Goal: Task Accomplishment & Management: Complete application form

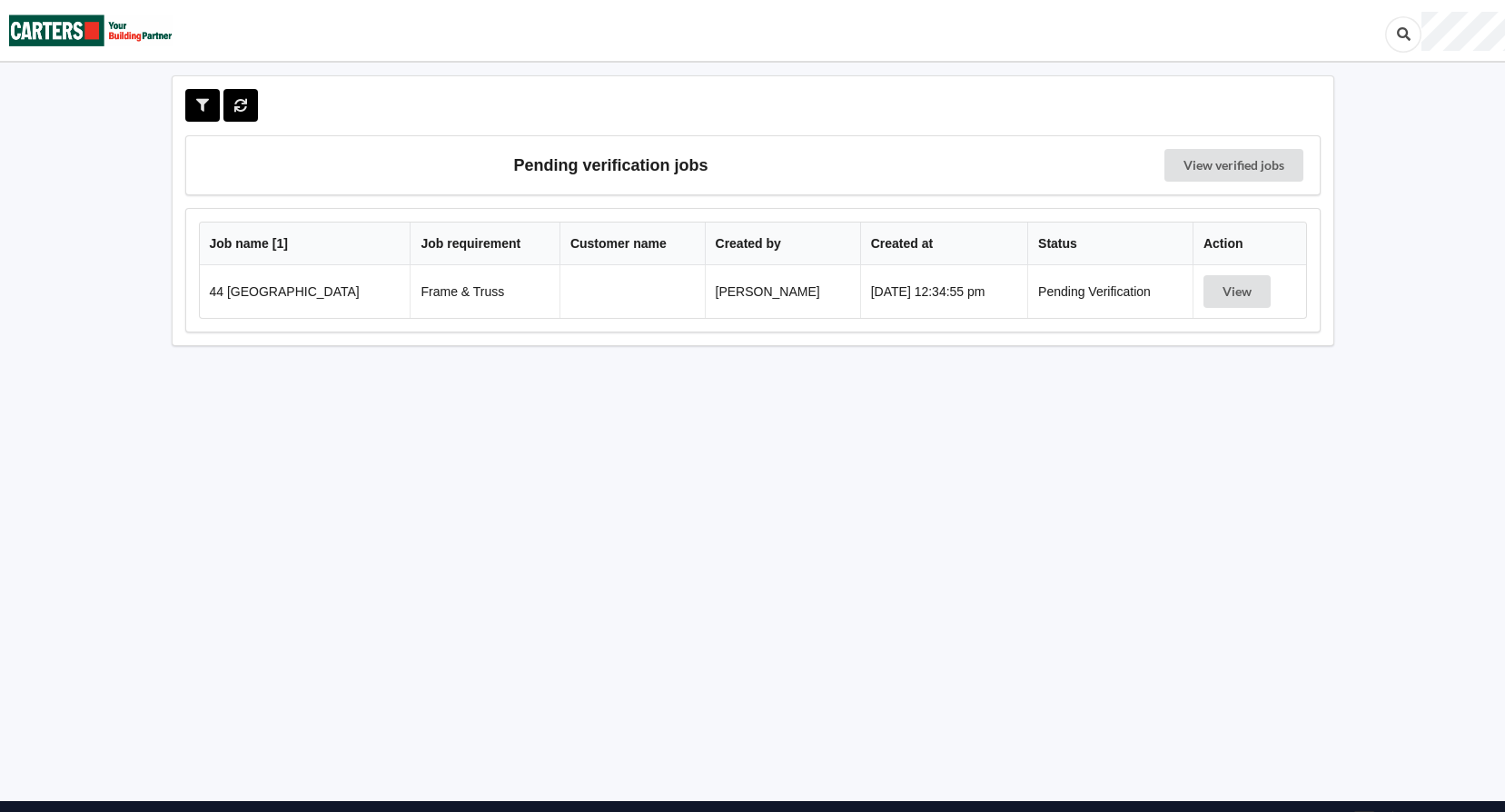
click at [278, 277] on td "44 [GEOGRAPHIC_DATA]" at bounding box center [305, 291] width 211 height 53
click at [1214, 265] on td "View" at bounding box center [1250, 291] width 114 height 53
click at [1236, 293] on button "View" at bounding box center [1237, 291] width 68 height 32
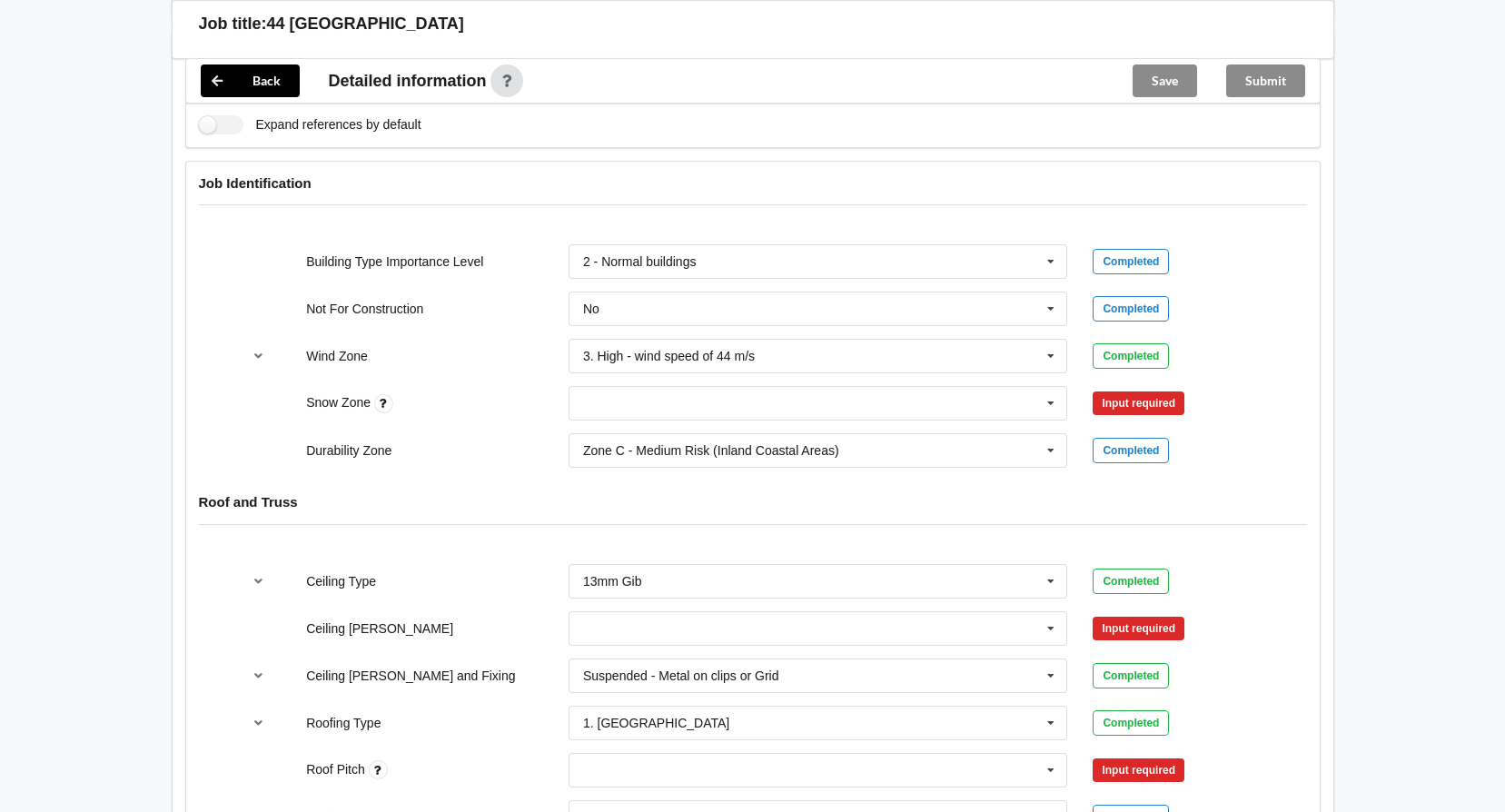
scroll to position [635, 0]
click at [997, 307] on input "text" at bounding box center [818, 307] width 497 height 32
click at [325, 300] on label "Not For Construction" at bounding box center [364, 307] width 117 height 15
click at [631, 401] on input "text" at bounding box center [818, 401] width 497 height 32
click at [615, 428] on div "N0" at bounding box center [817, 435] width 497 height 33
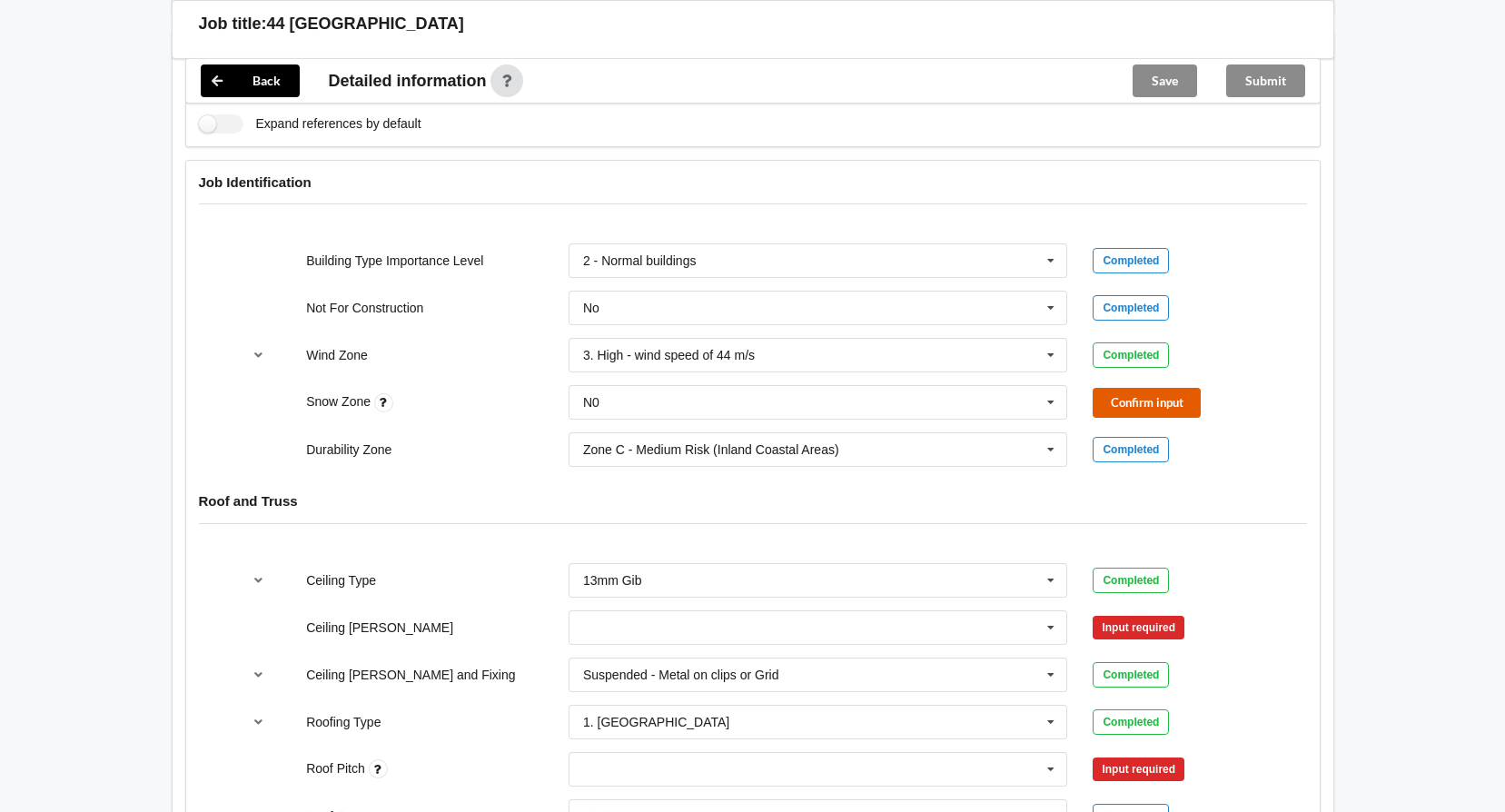
click at [1150, 402] on button "Confirm input" at bounding box center [1147, 402] width 108 height 30
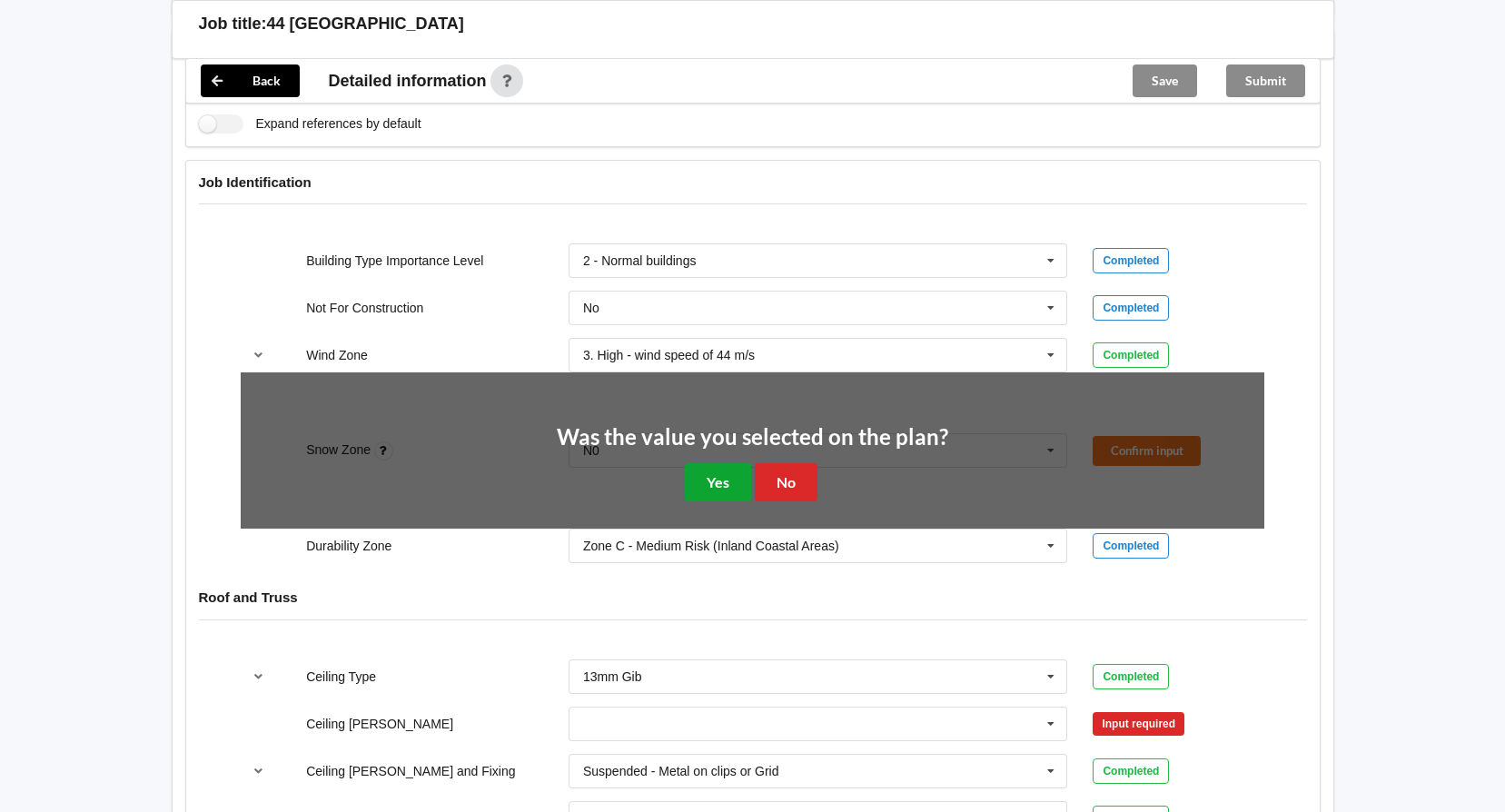
click at [703, 488] on button "Yes" at bounding box center [718, 482] width 67 height 37
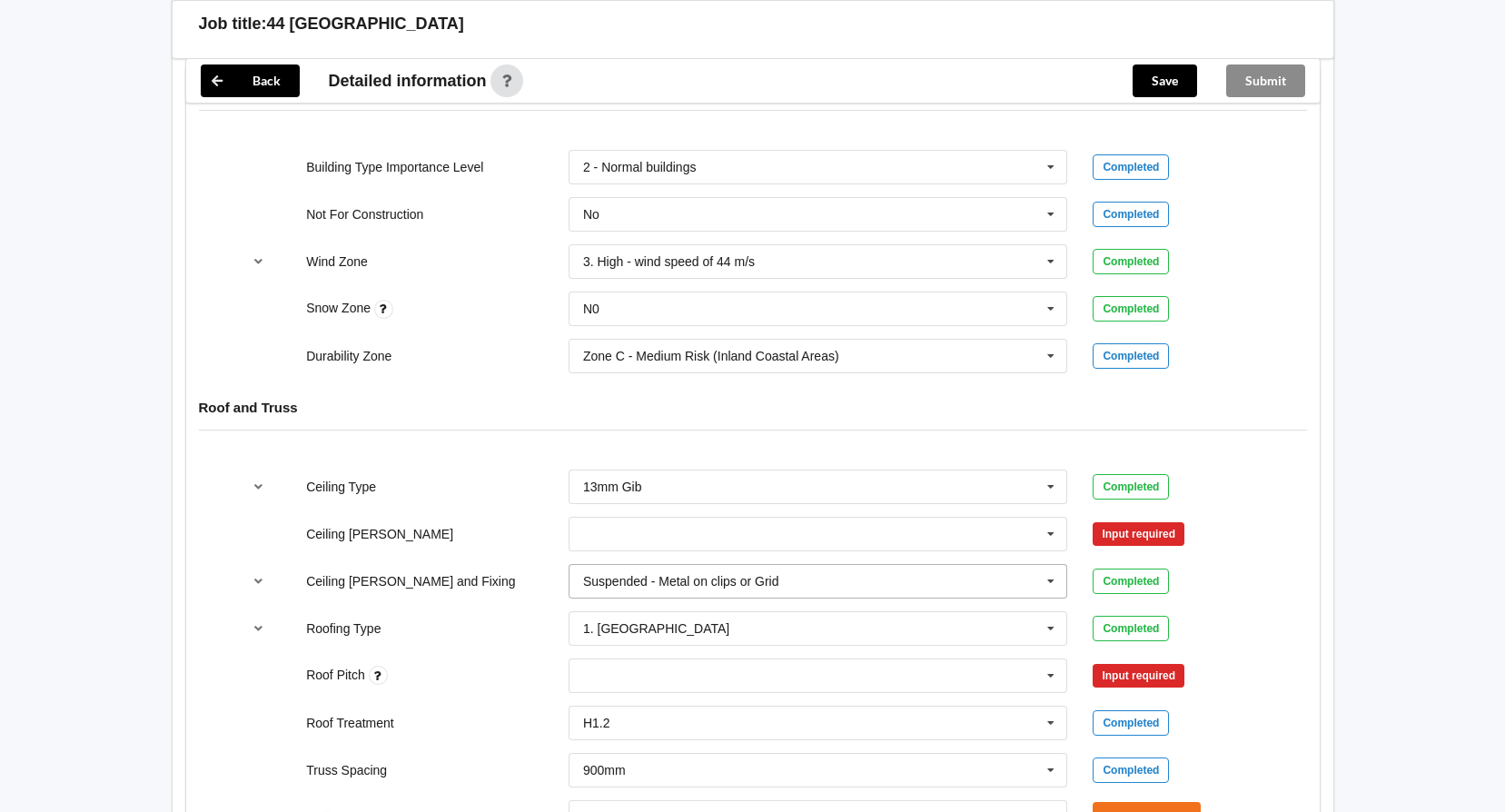
scroll to position [817, 0]
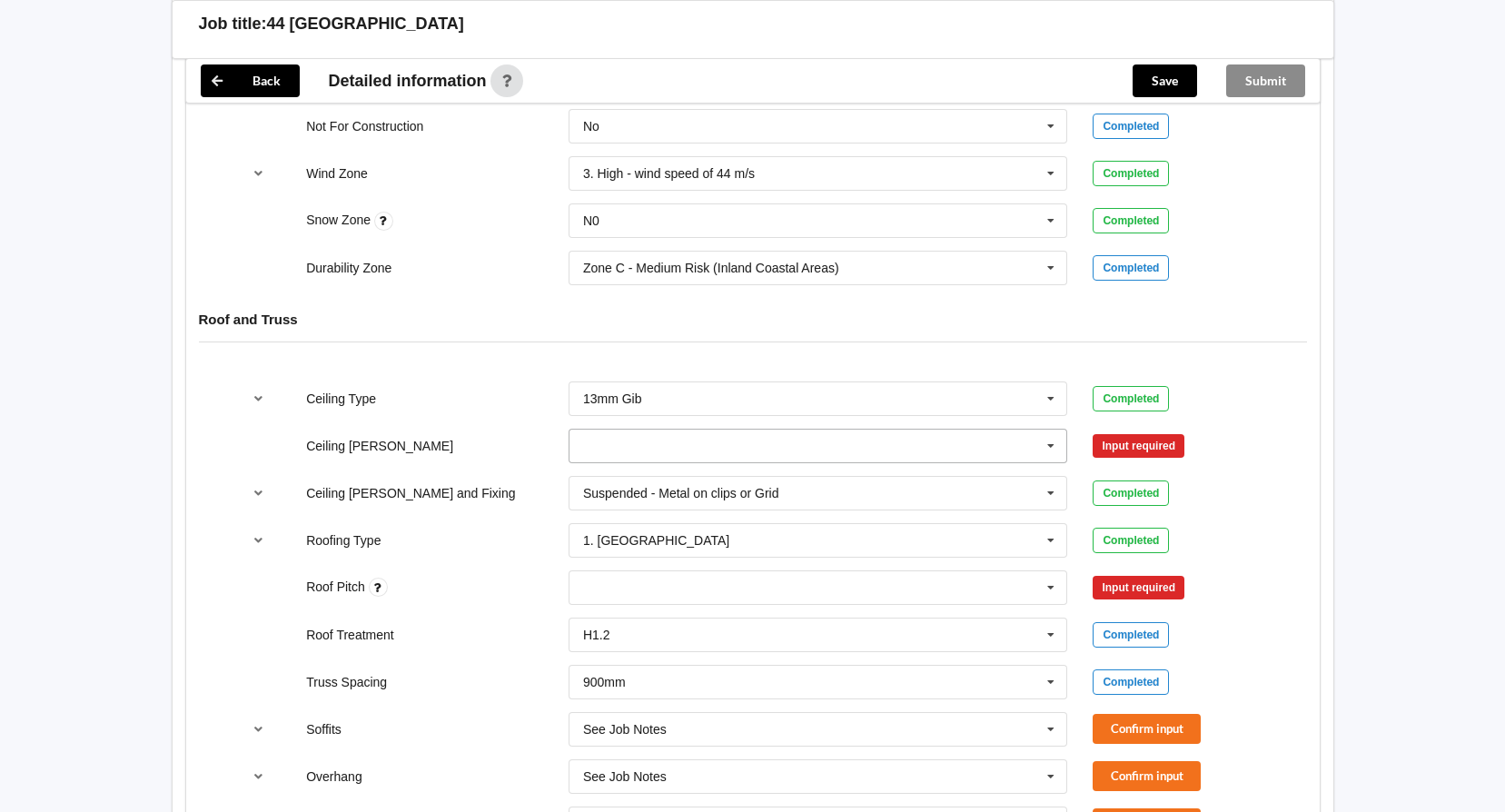
click at [1042, 445] on icon at bounding box center [1051, 446] width 27 height 33
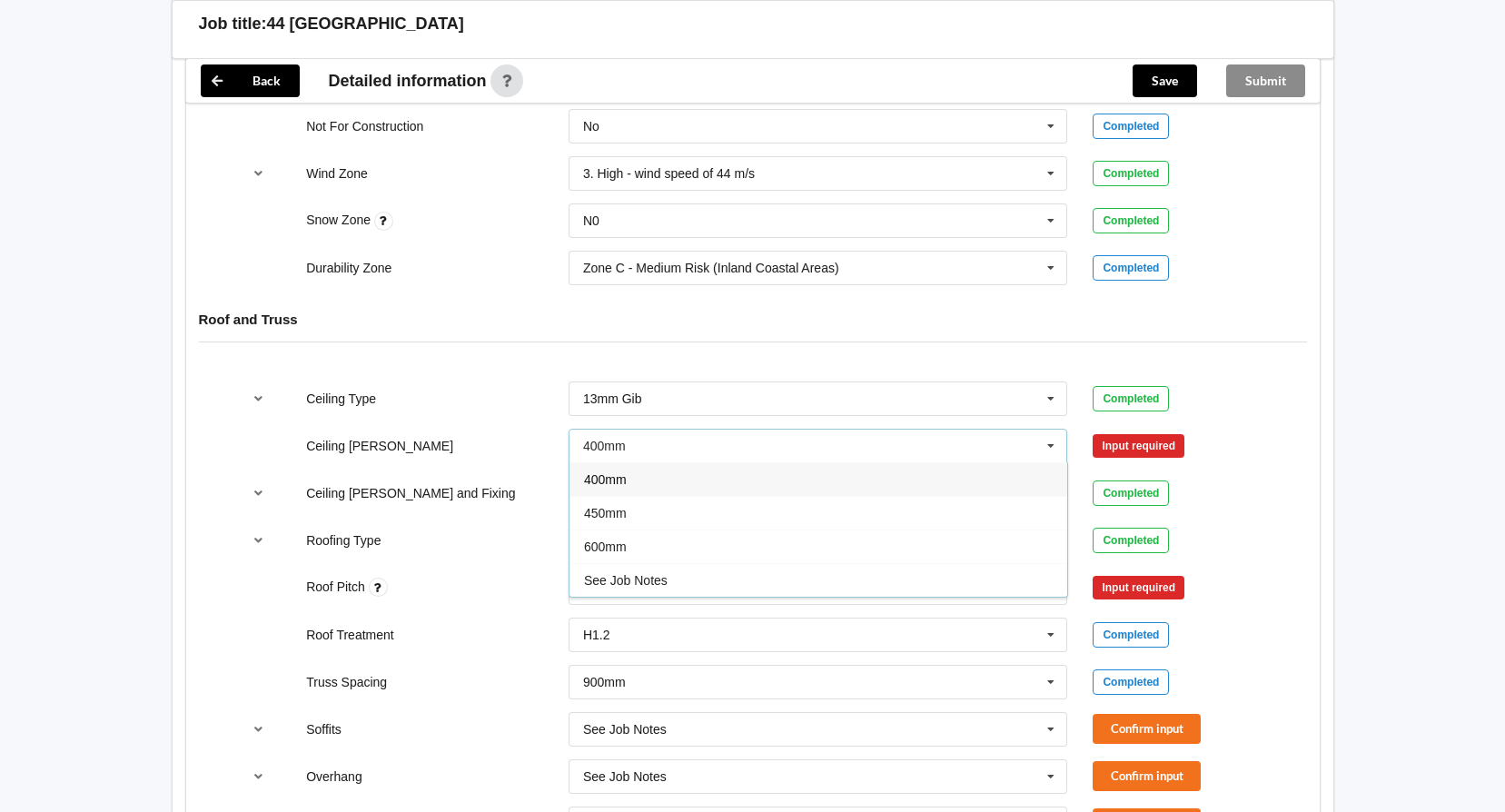
drag, startPoint x: 678, startPoint y: 548, endPoint x: 692, endPoint y: 543, distance: 14.9
click at [679, 548] on div "600mm" at bounding box center [817, 546] width 497 height 33
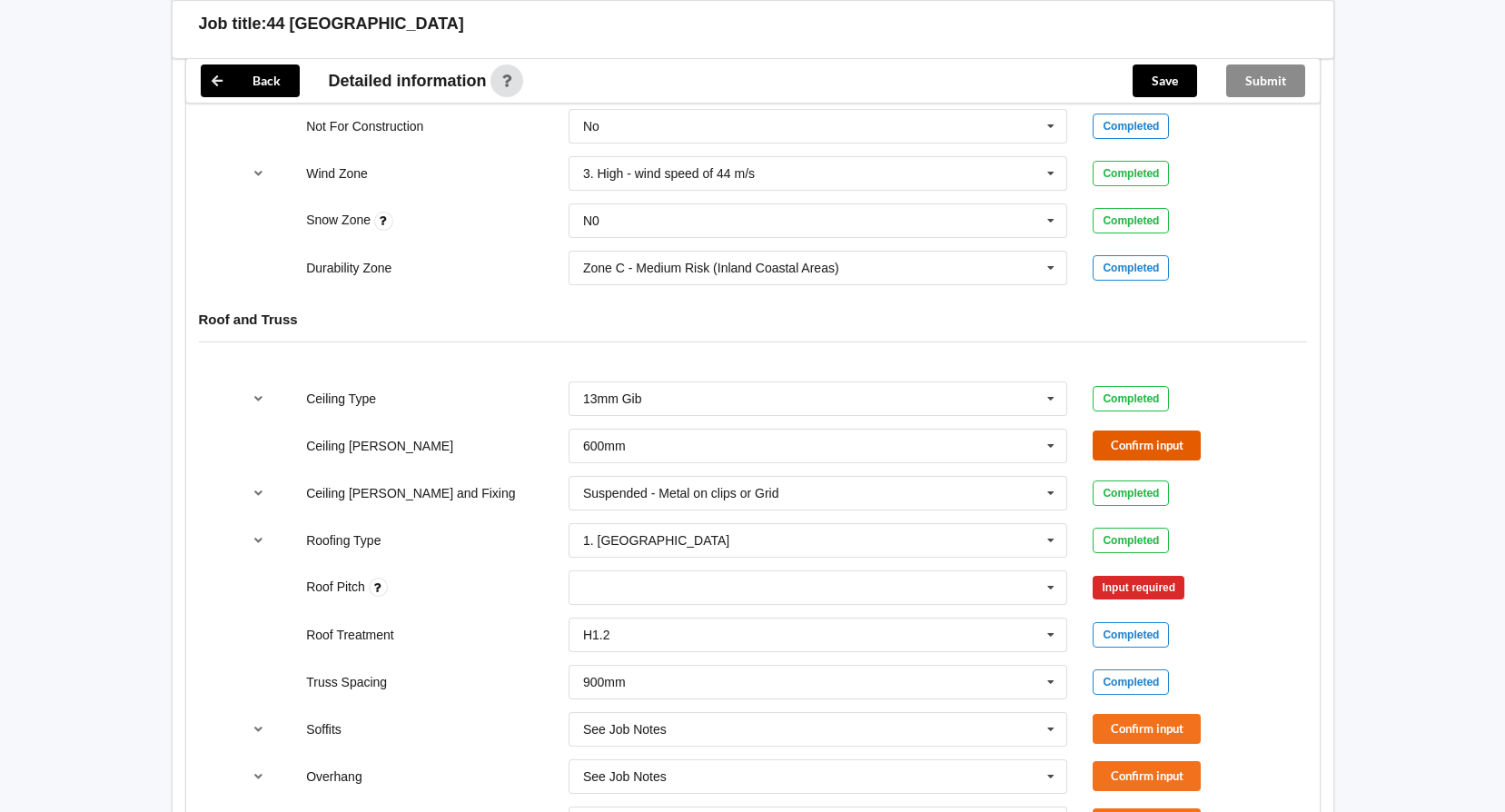
click at [1138, 446] on button "Confirm input" at bounding box center [1147, 445] width 108 height 30
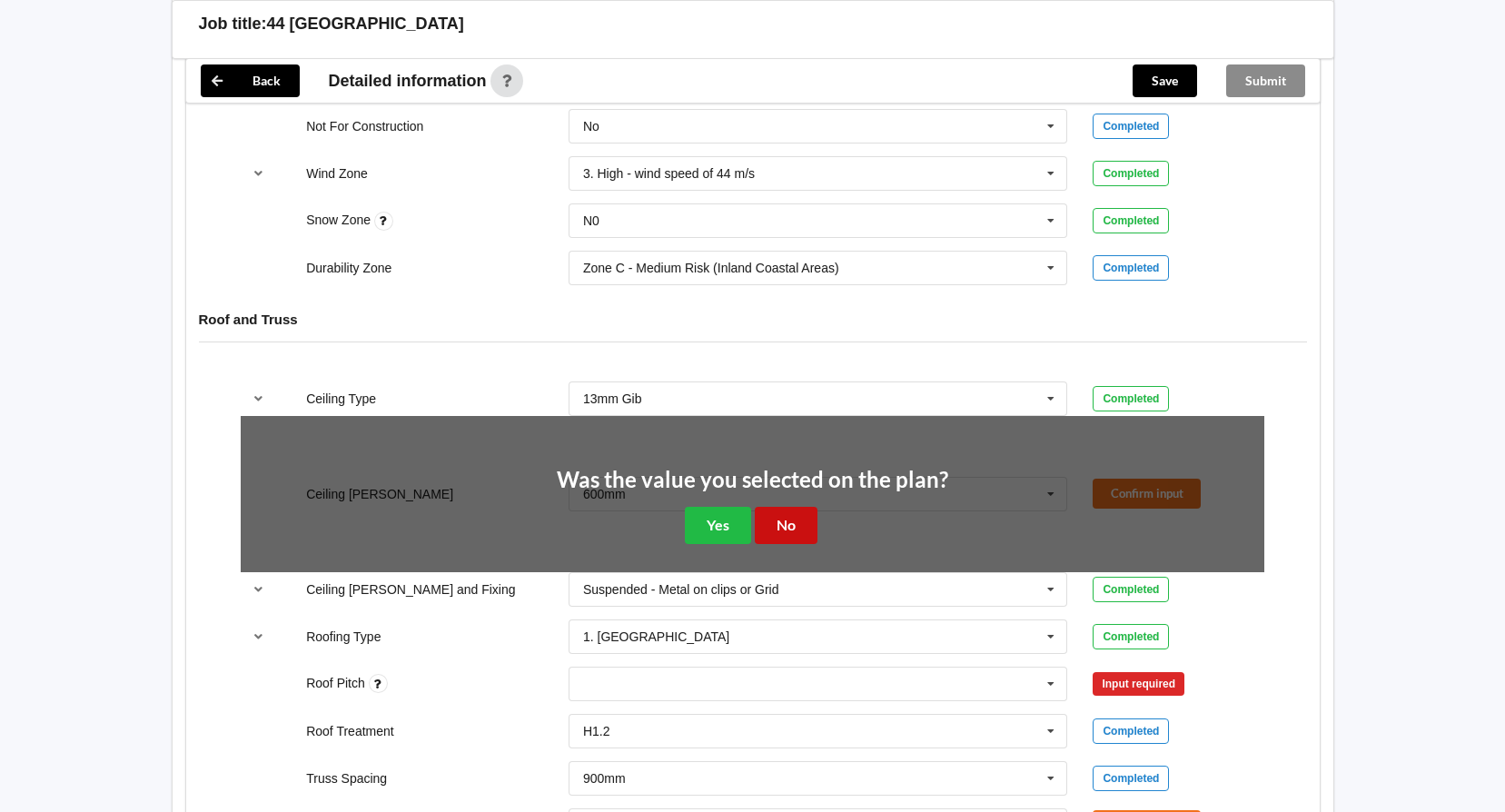
click at [792, 530] on button "No" at bounding box center [786, 526] width 63 height 37
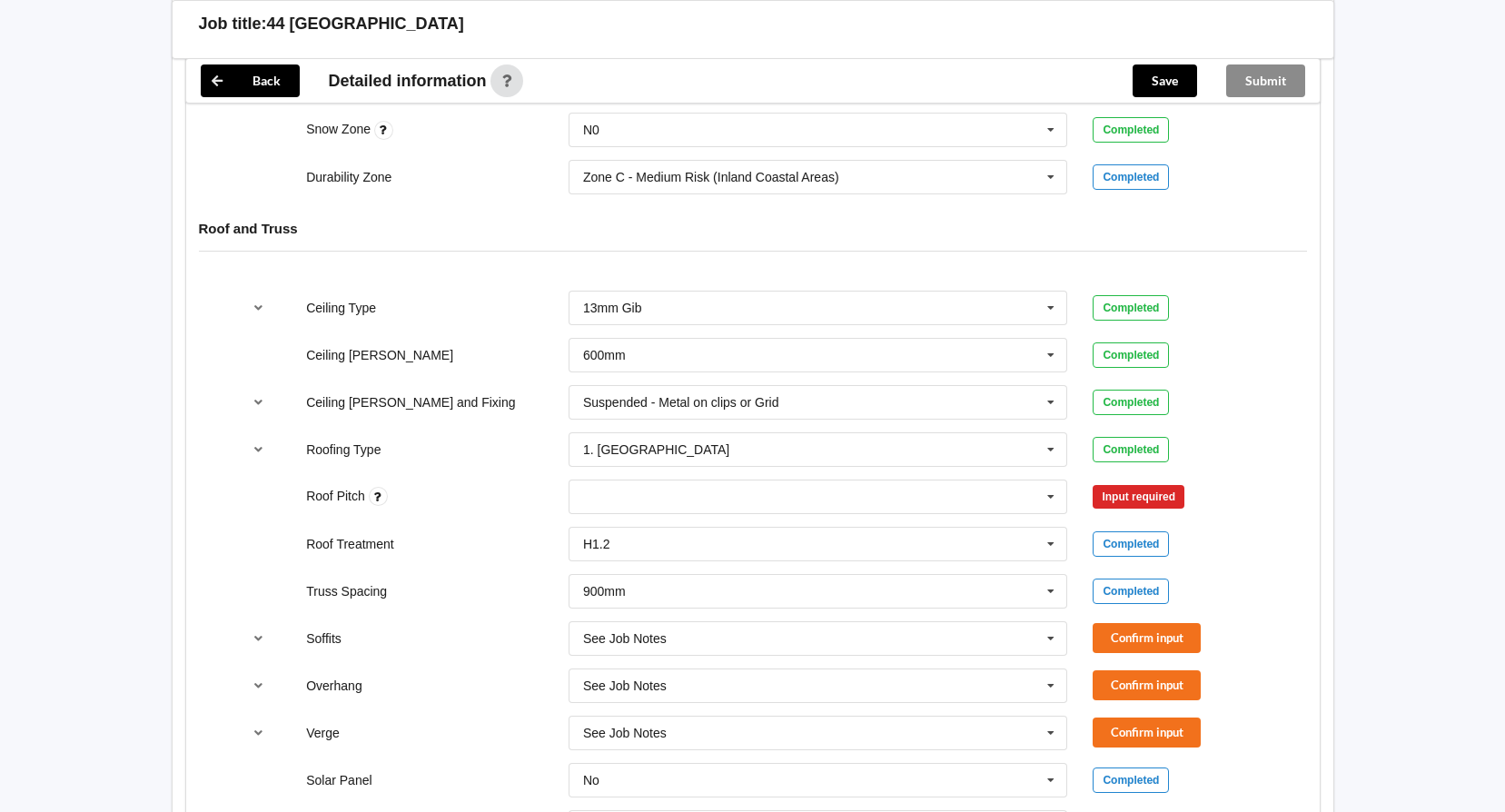
scroll to position [998, 0]
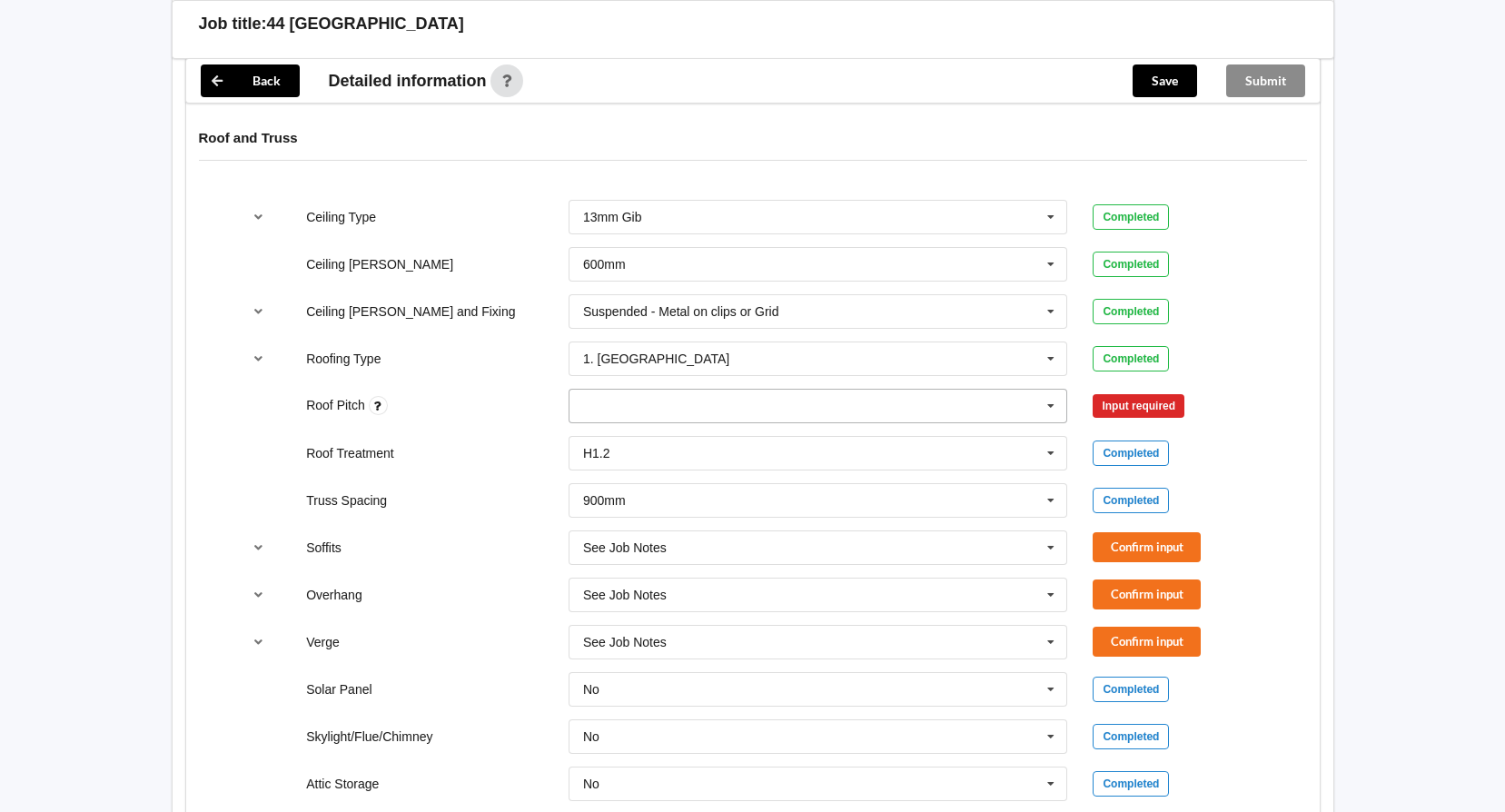
click at [979, 410] on div "None" at bounding box center [818, 405] width 499 height 34
click at [606, 409] on input "text" at bounding box center [596, 405] width 28 height 16
type input "30,10"
drag, startPoint x: 1289, startPoint y: 241, endPoint x: 1222, endPoint y: 346, distance: 124.6
click at [1289, 242] on div "Ceiling Type 13mm Gib 10mm Gib 12mm MDF 12mm Ply 13mm Gib None See Job Notes Co…" at bounding box center [752, 547] width 1133 height 721
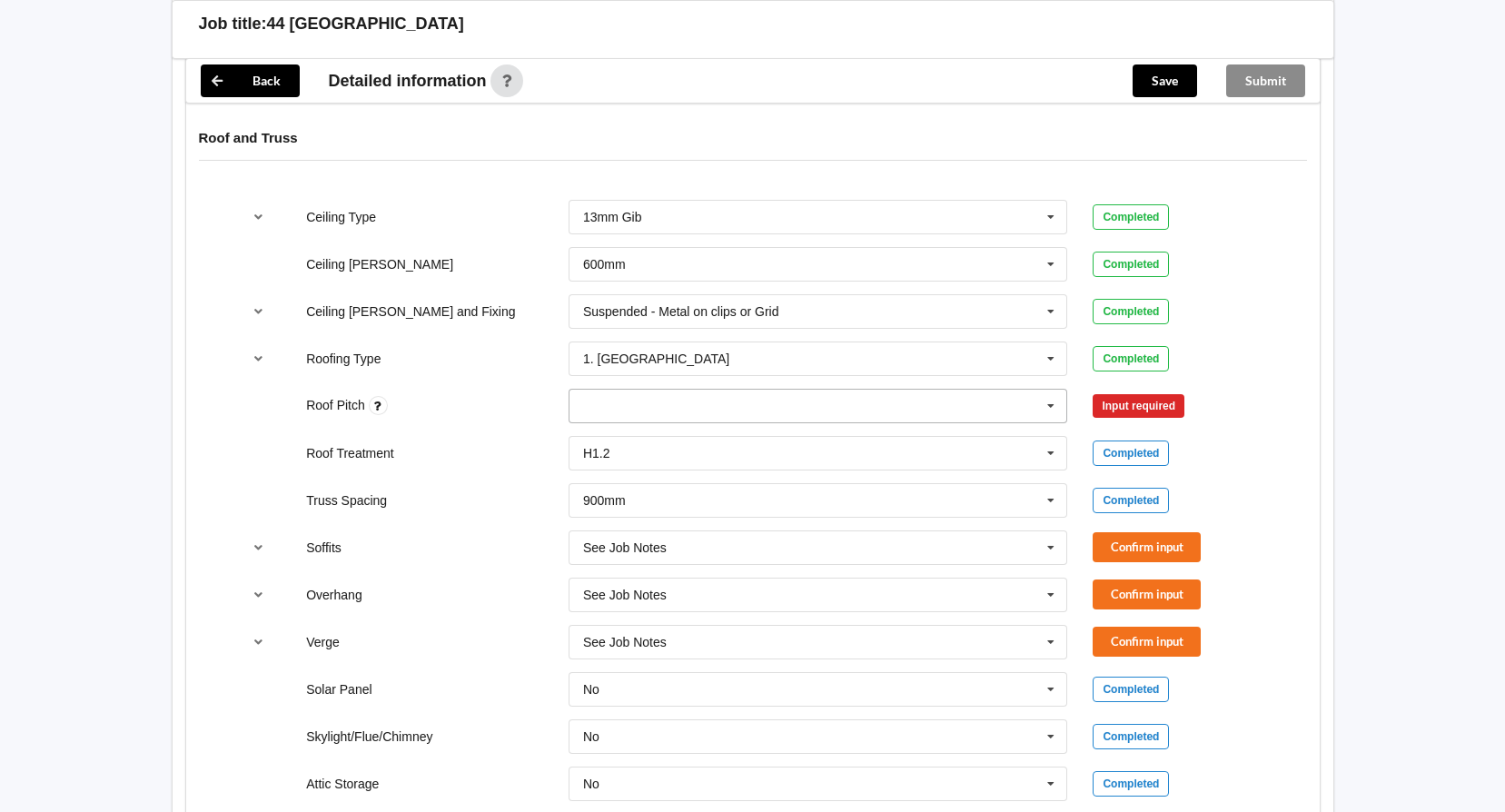
click at [1012, 418] on div "30,10 None" at bounding box center [818, 405] width 499 height 34
type input "30"
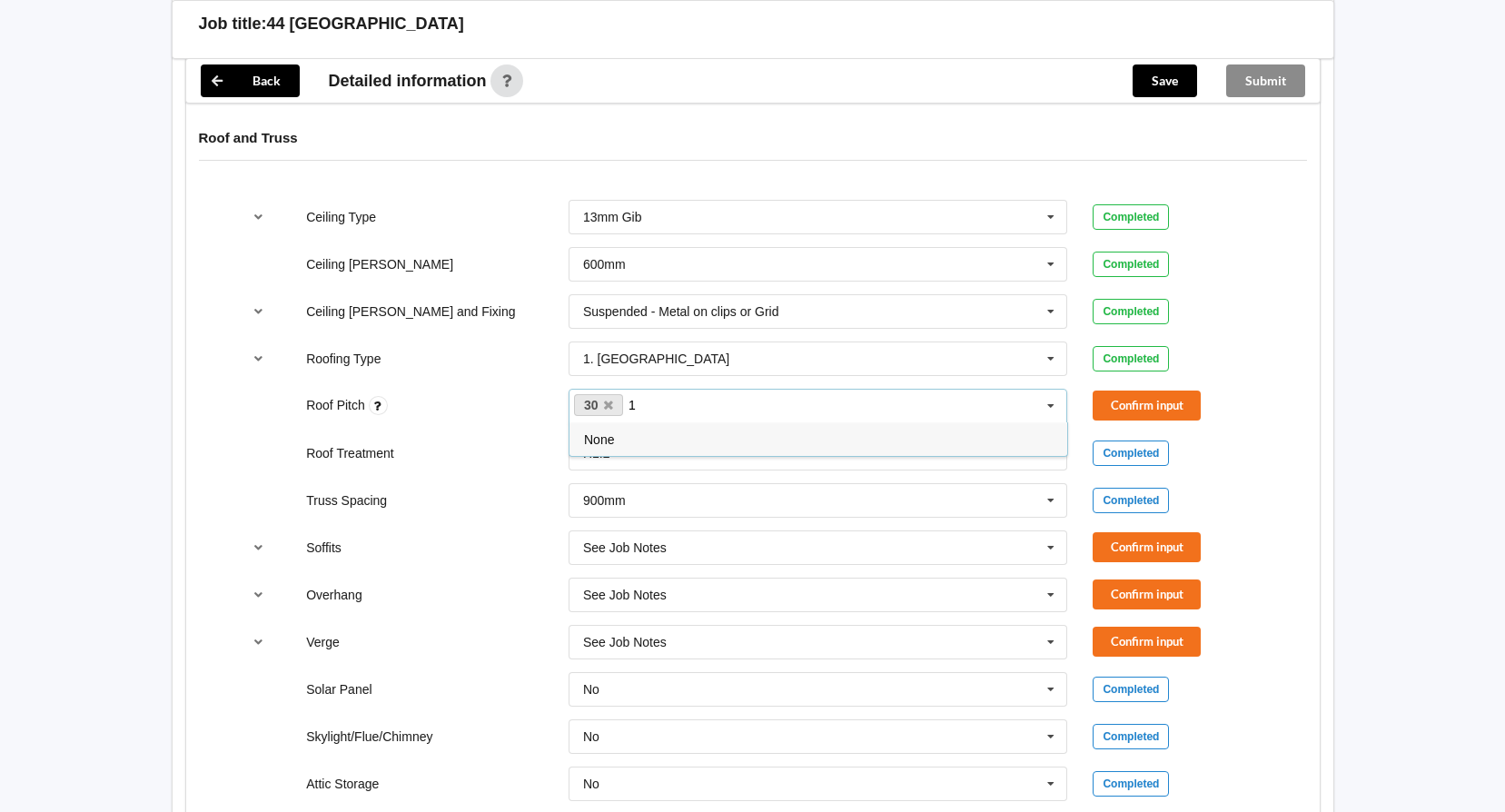
type input "10"
click at [1165, 400] on button "Confirm input" at bounding box center [1147, 405] width 108 height 30
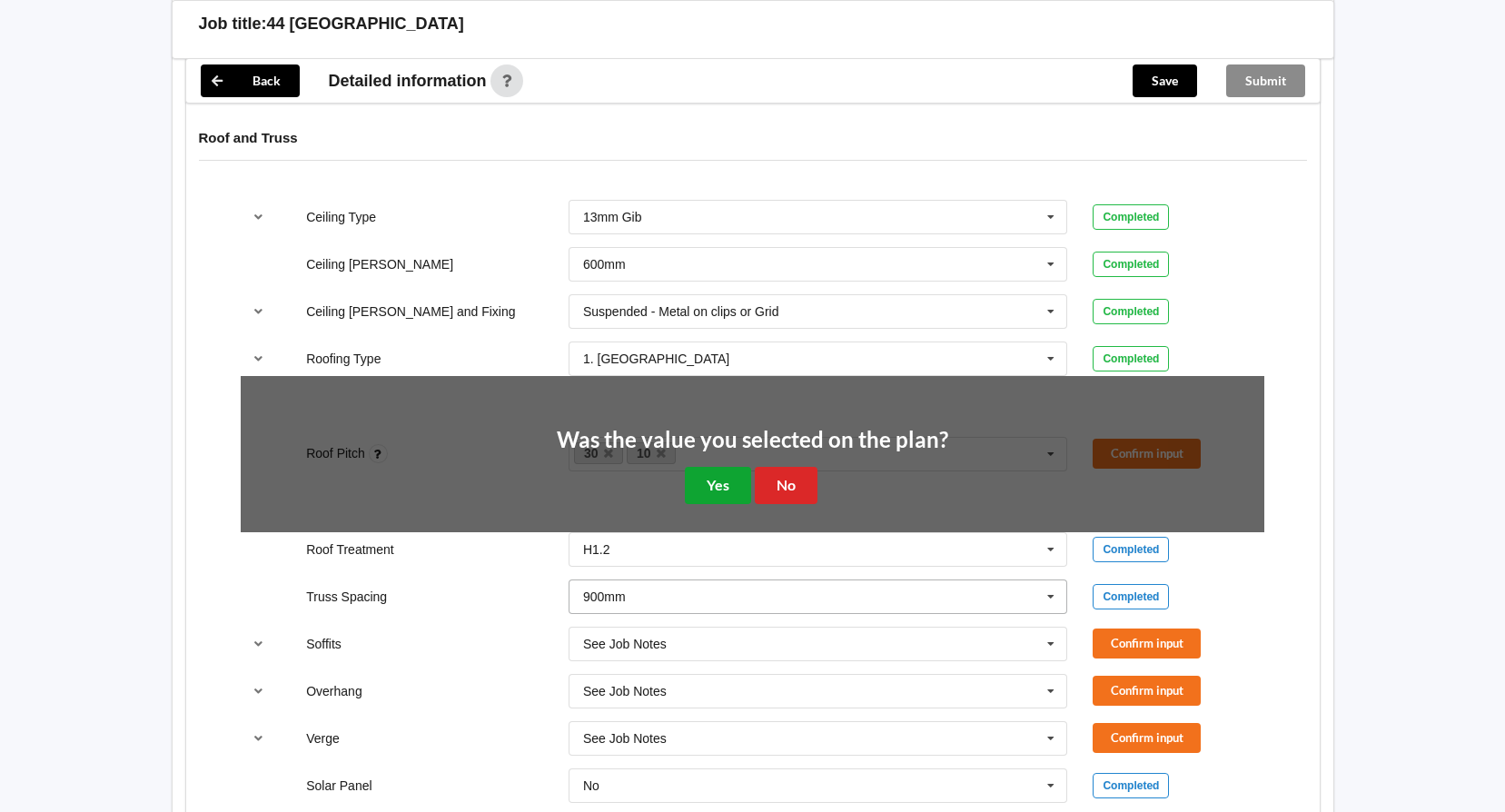
click at [729, 483] on button "Yes" at bounding box center [718, 485] width 67 height 37
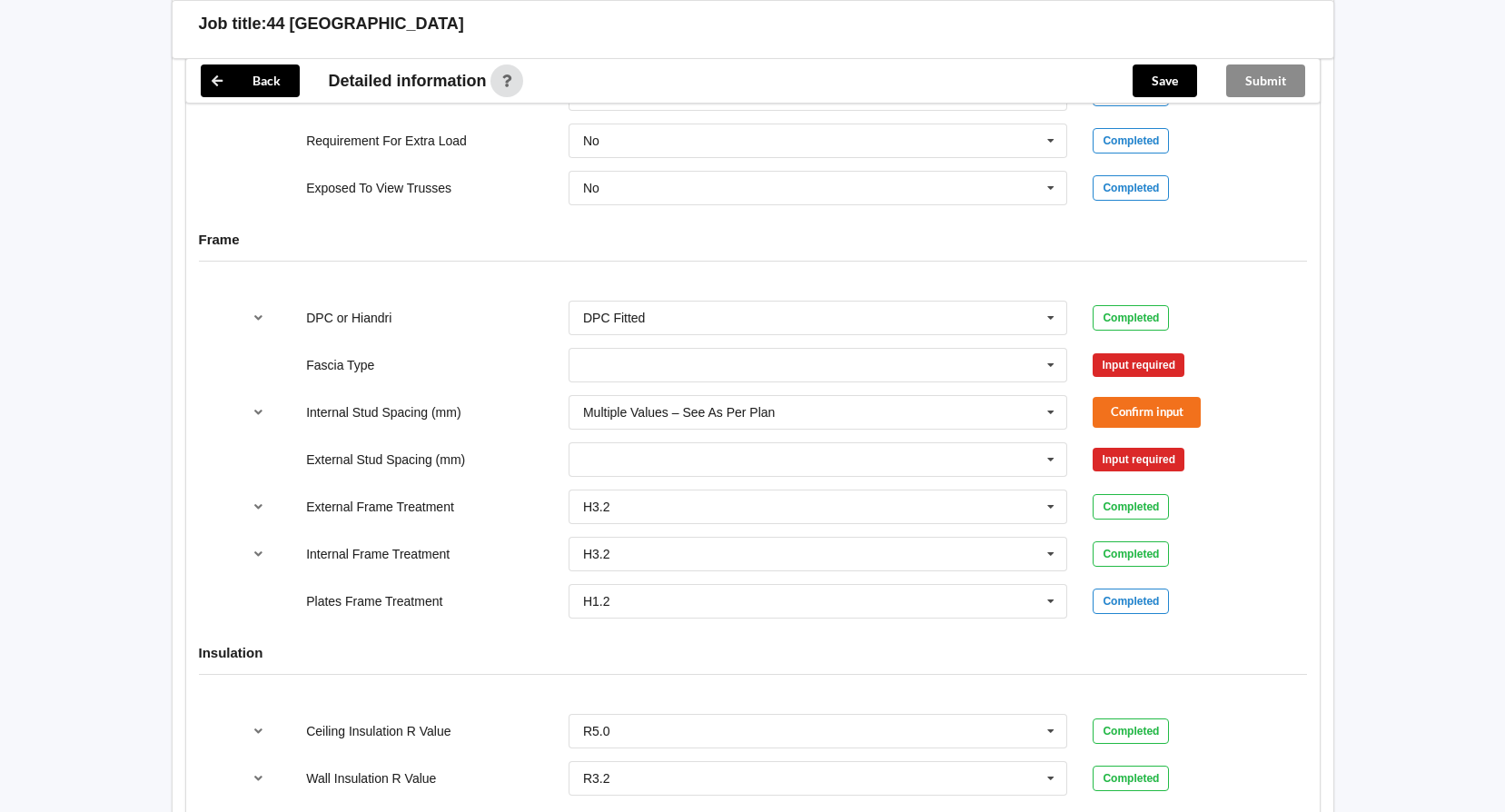
scroll to position [1816, 0]
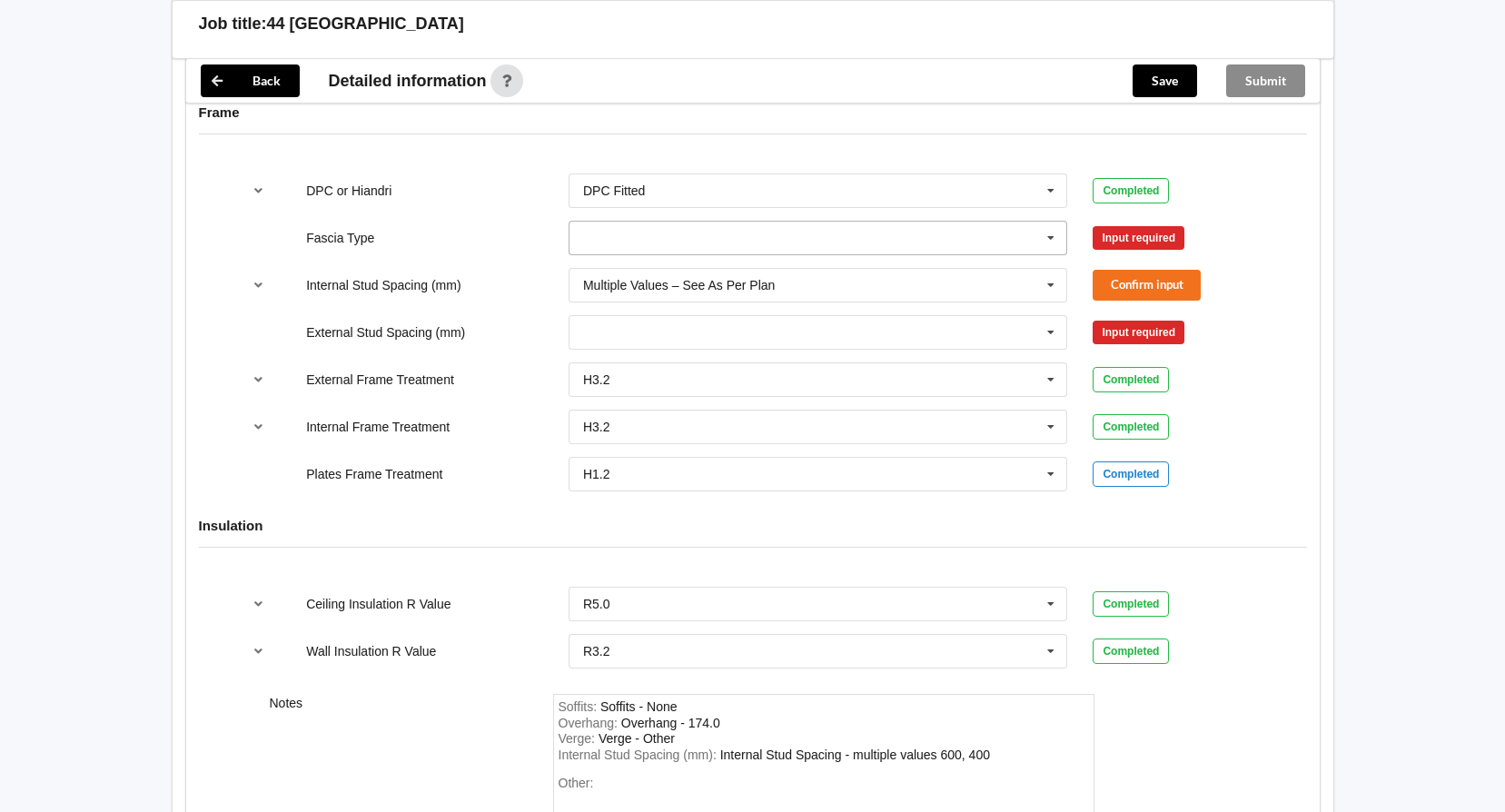
click at [670, 228] on input "text" at bounding box center [818, 237] width 497 height 32
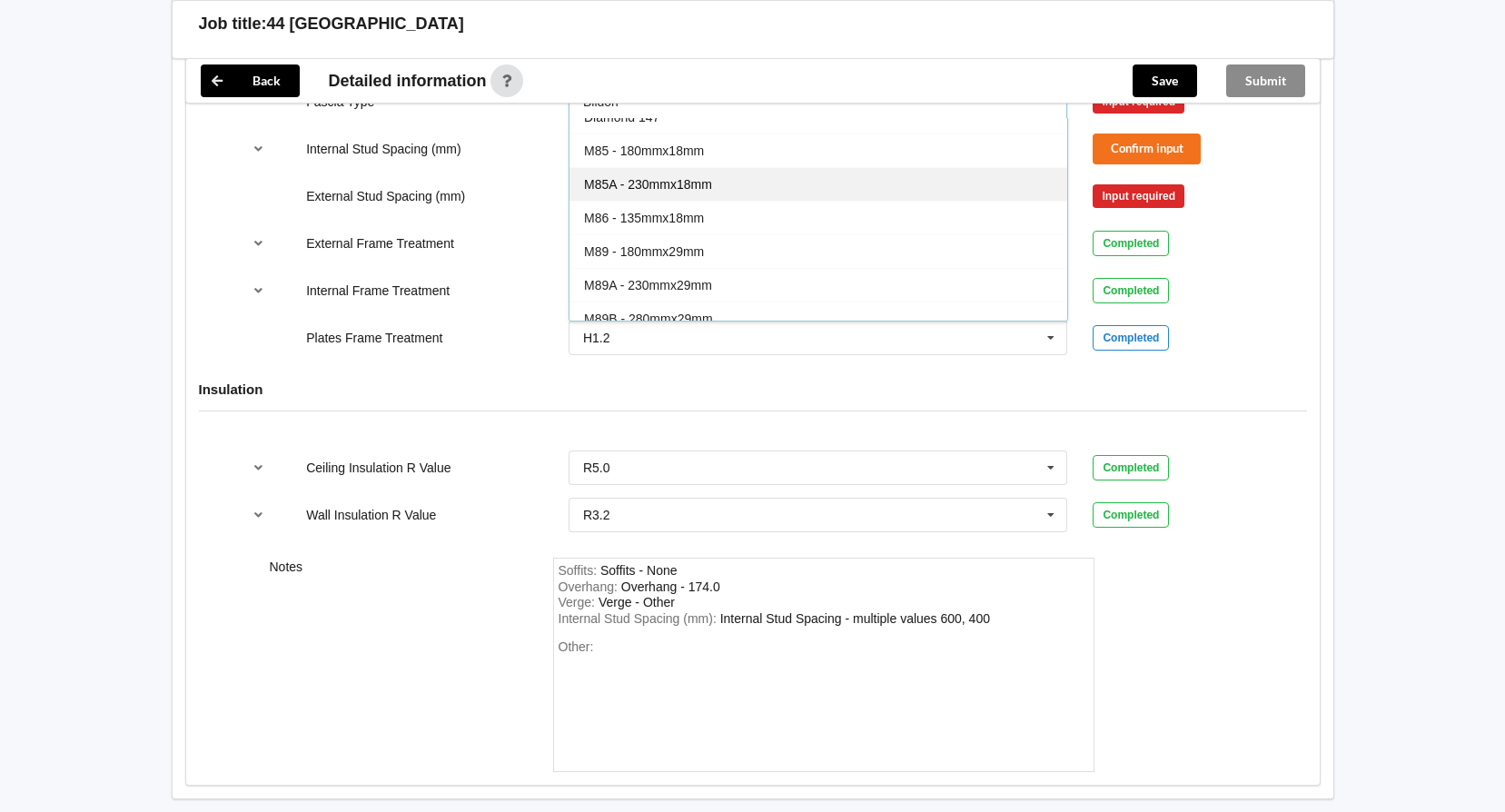
scroll to position [59, 0]
click at [781, 178] on div "M85 - 180mmx18mm" at bounding box center [817, 177] width 497 height 33
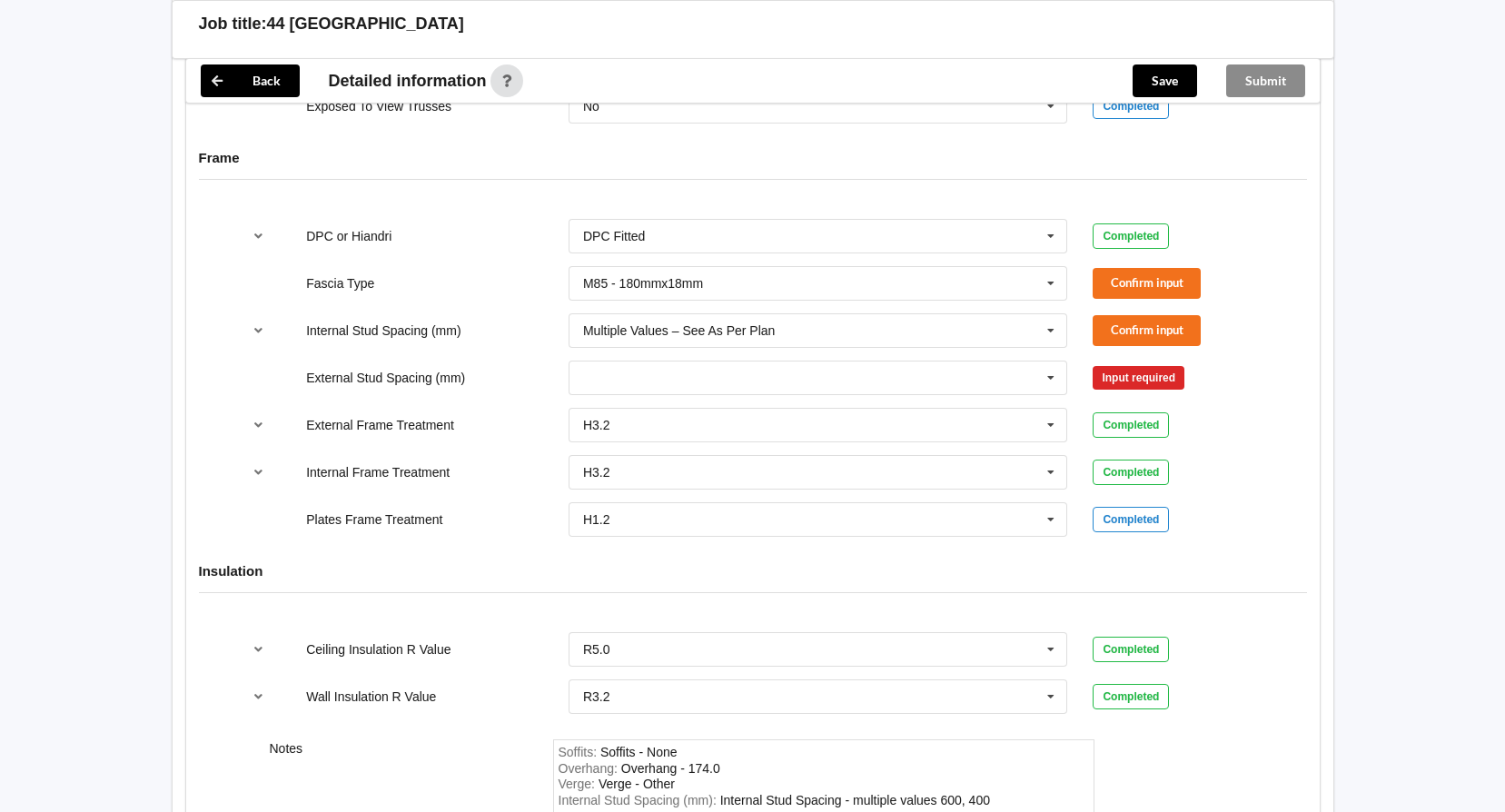
scroll to position [1589, 0]
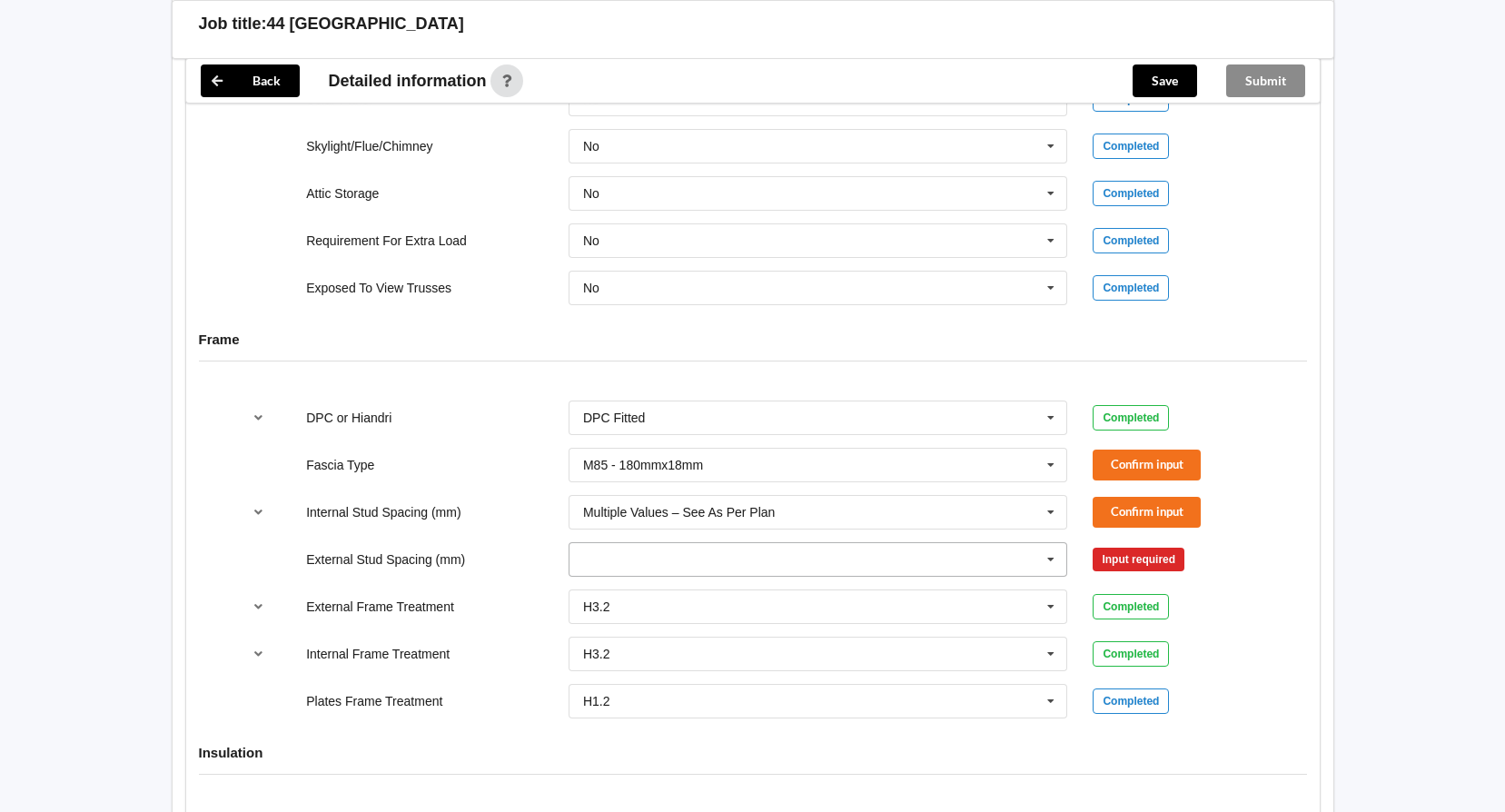
click at [809, 555] on input "text" at bounding box center [818, 559] width 497 height 32
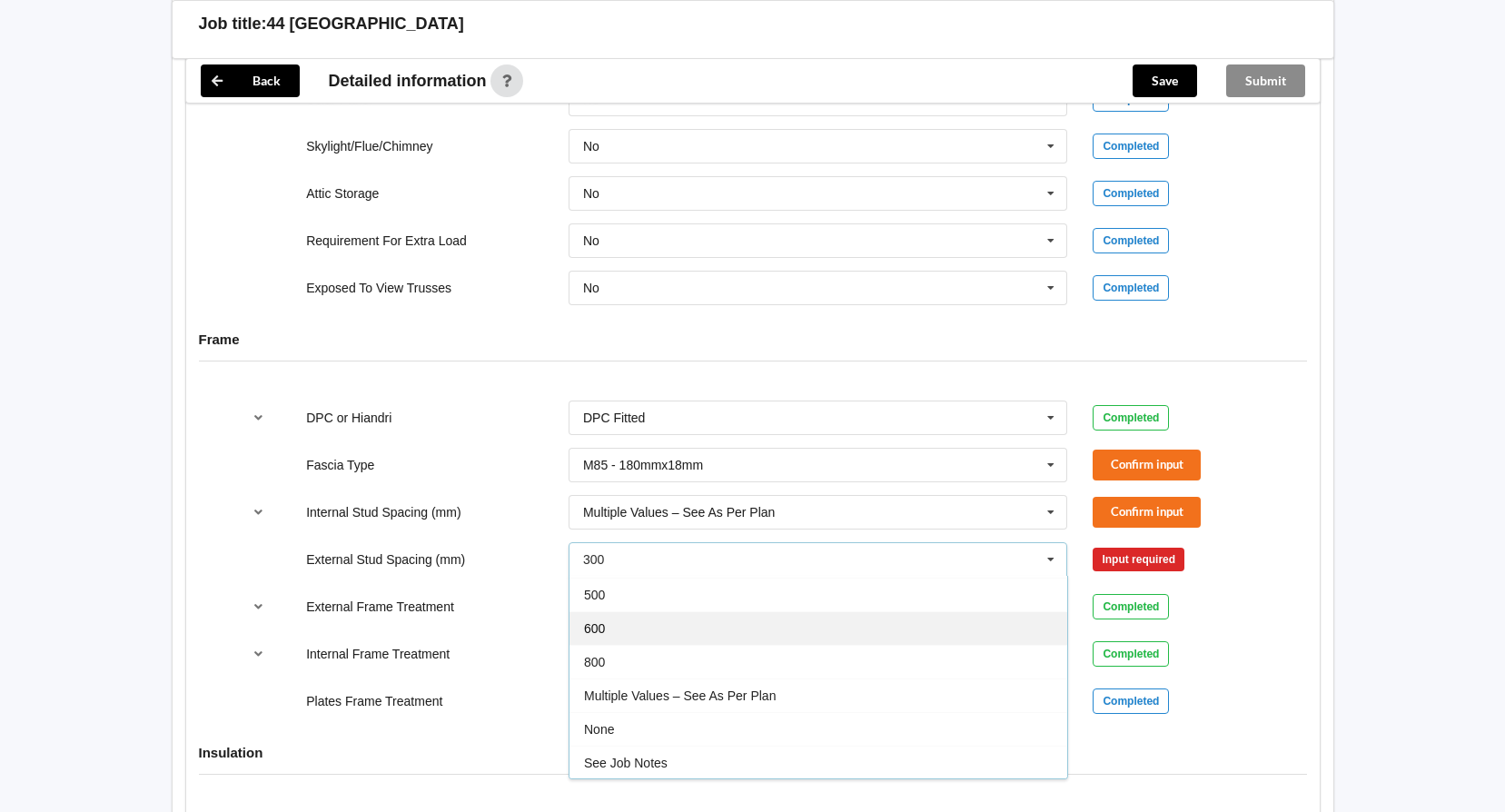
scroll to position [100, 0]
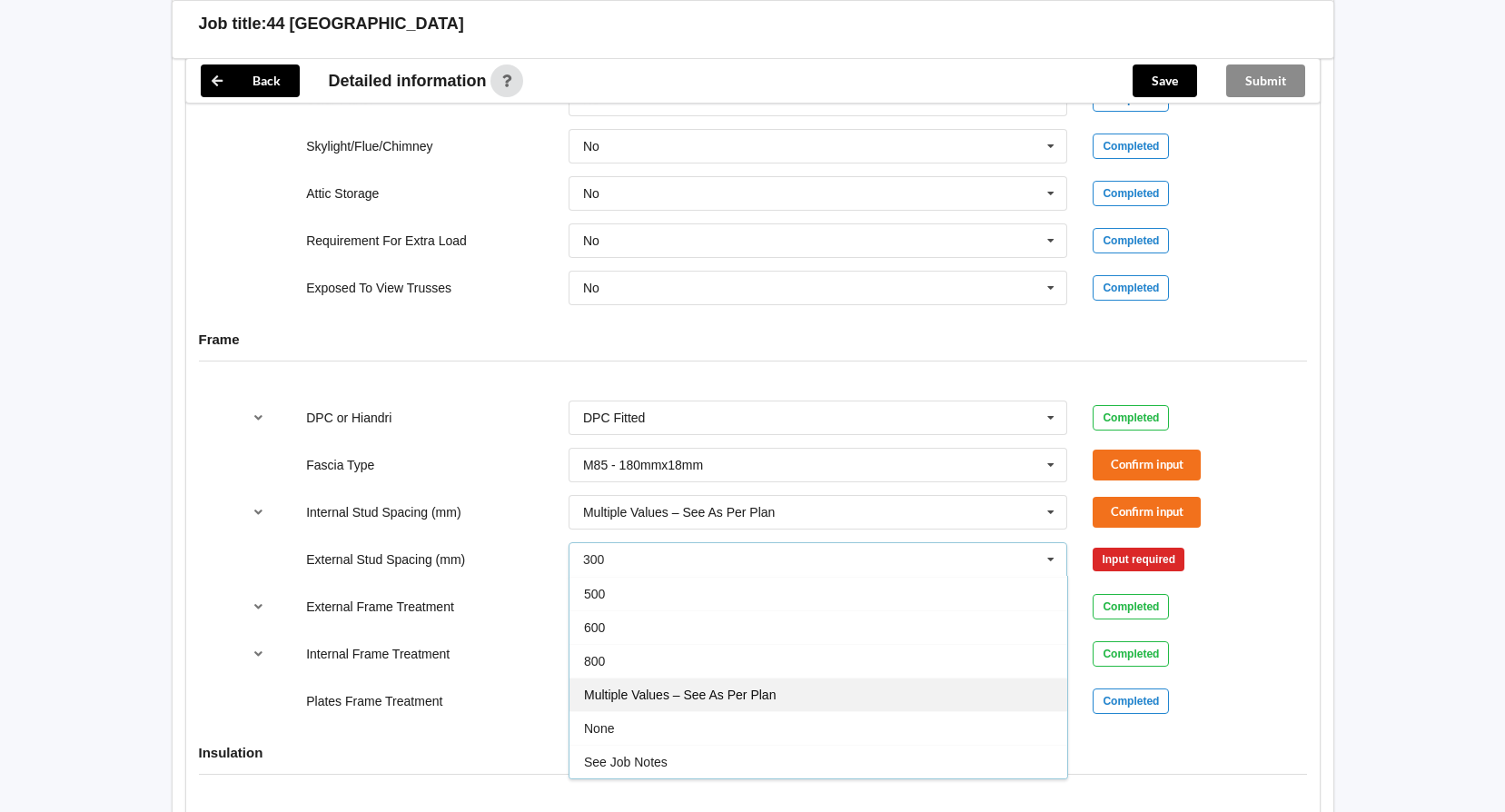
click at [772, 689] on span "Multiple Values – See As Per Plan" at bounding box center [679, 694] width 191 height 15
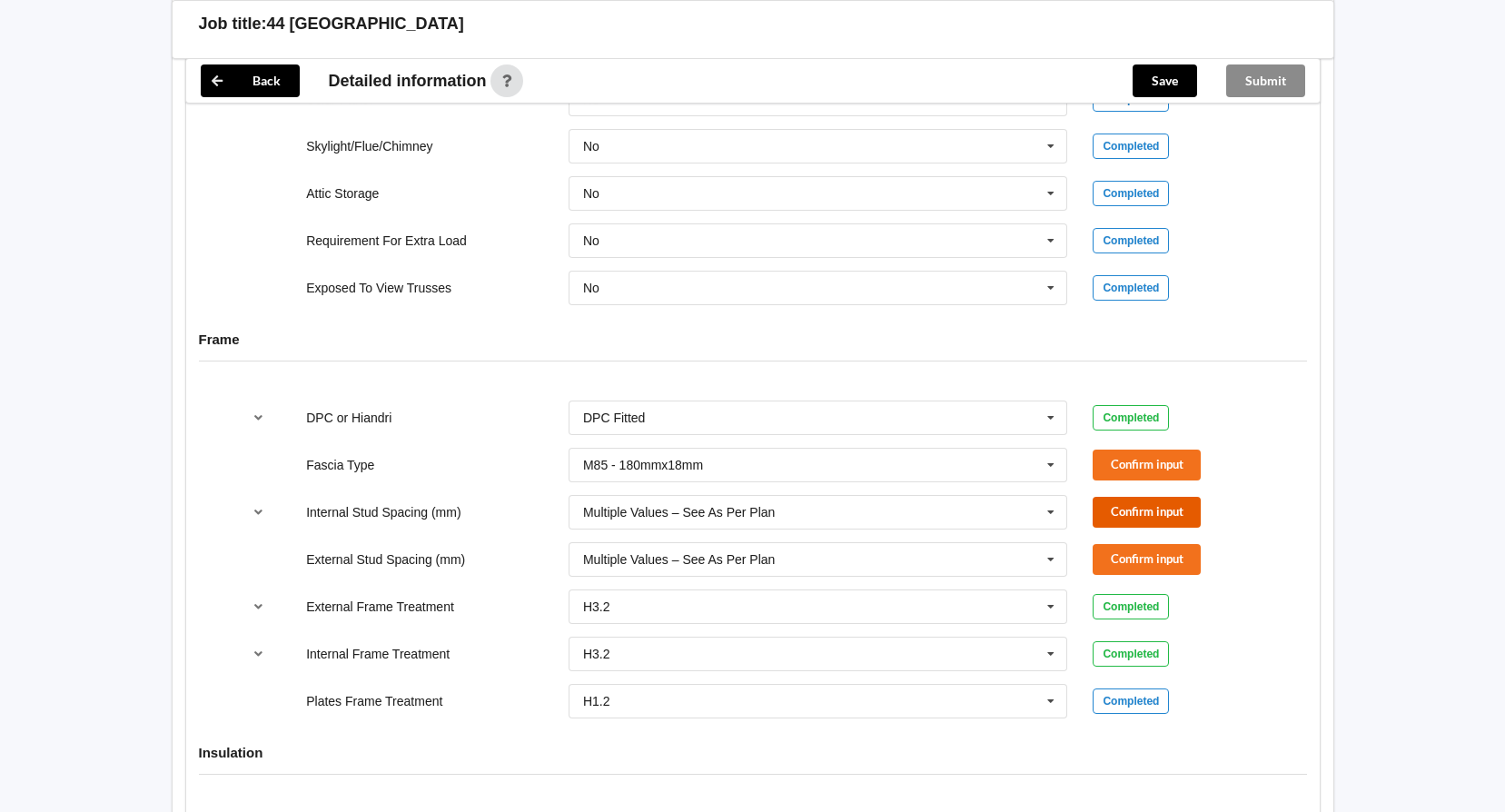
drag, startPoint x: 1165, startPoint y: 510, endPoint x: 1089, endPoint y: 530, distance: 78.6
click at [1164, 510] on button "Confirm input" at bounding box center [1147, 511] width 108 height 30
click at [1129, 571] on button "Confirm input" at bounding box center [1147, 559] width 108 height 30
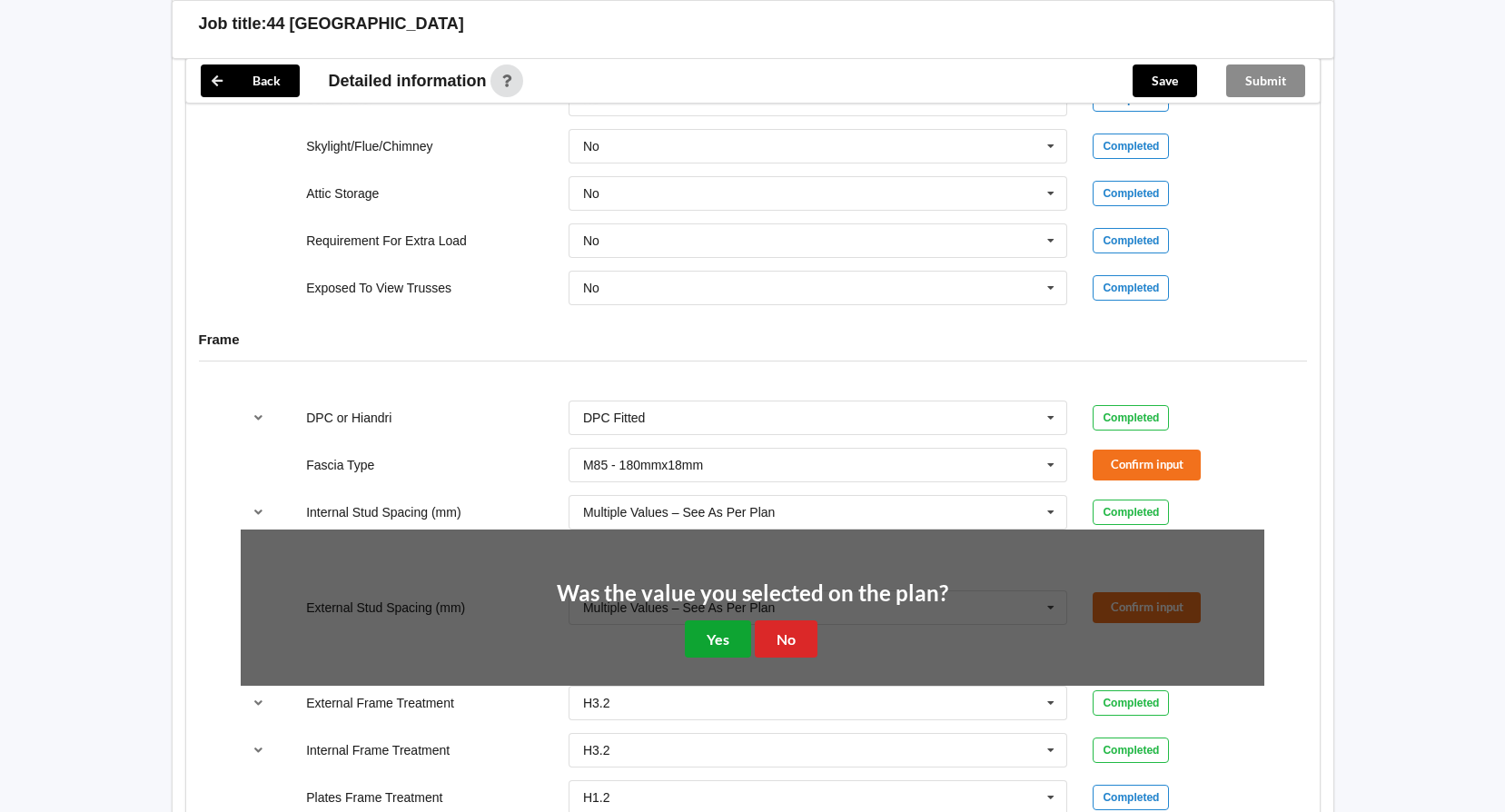
click at [727, 640] on button "Yes" at bounding box center [718, 638] width 67 height 37
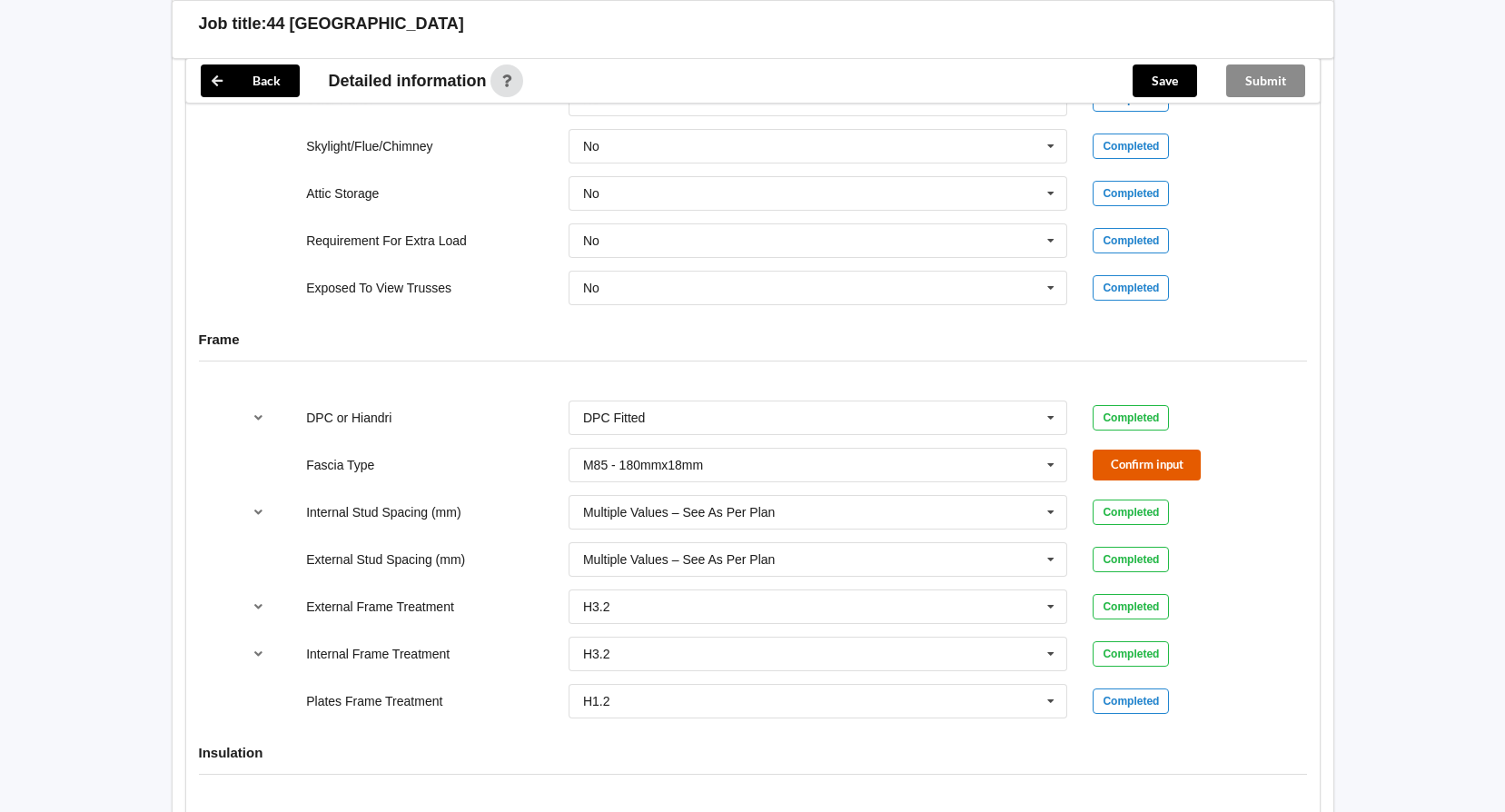
click at [1158, 464] on button "Confirm input" at bounding box center [1147, 464] width 108 height 30
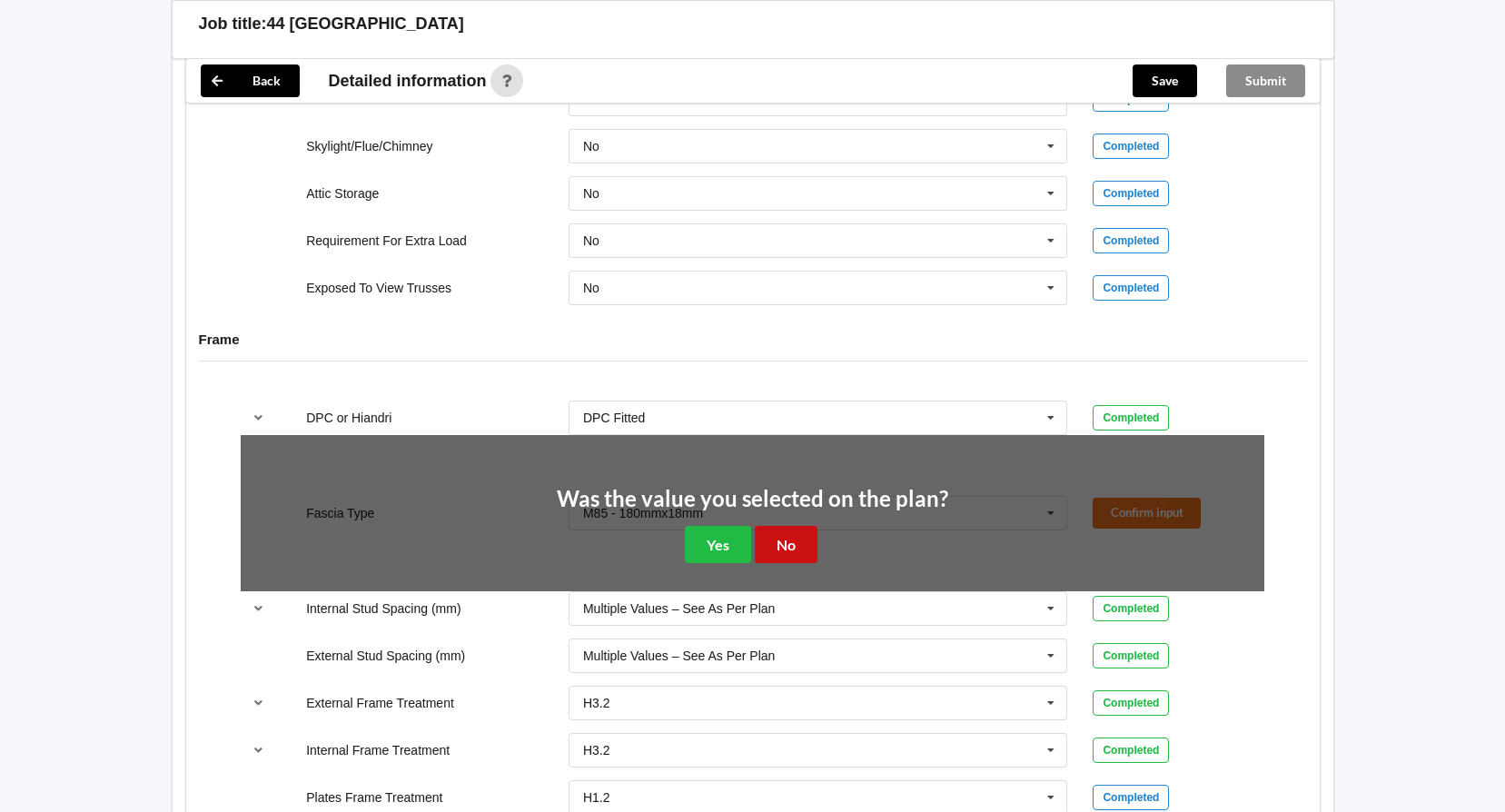
drag, startPoint x: 800, startPoint y: 553, endPoint x: 867, endPoint y: 544, distance: 67.6
click at [801, 552] on button "No" at bounding box center [786, 544] width 63 height 37
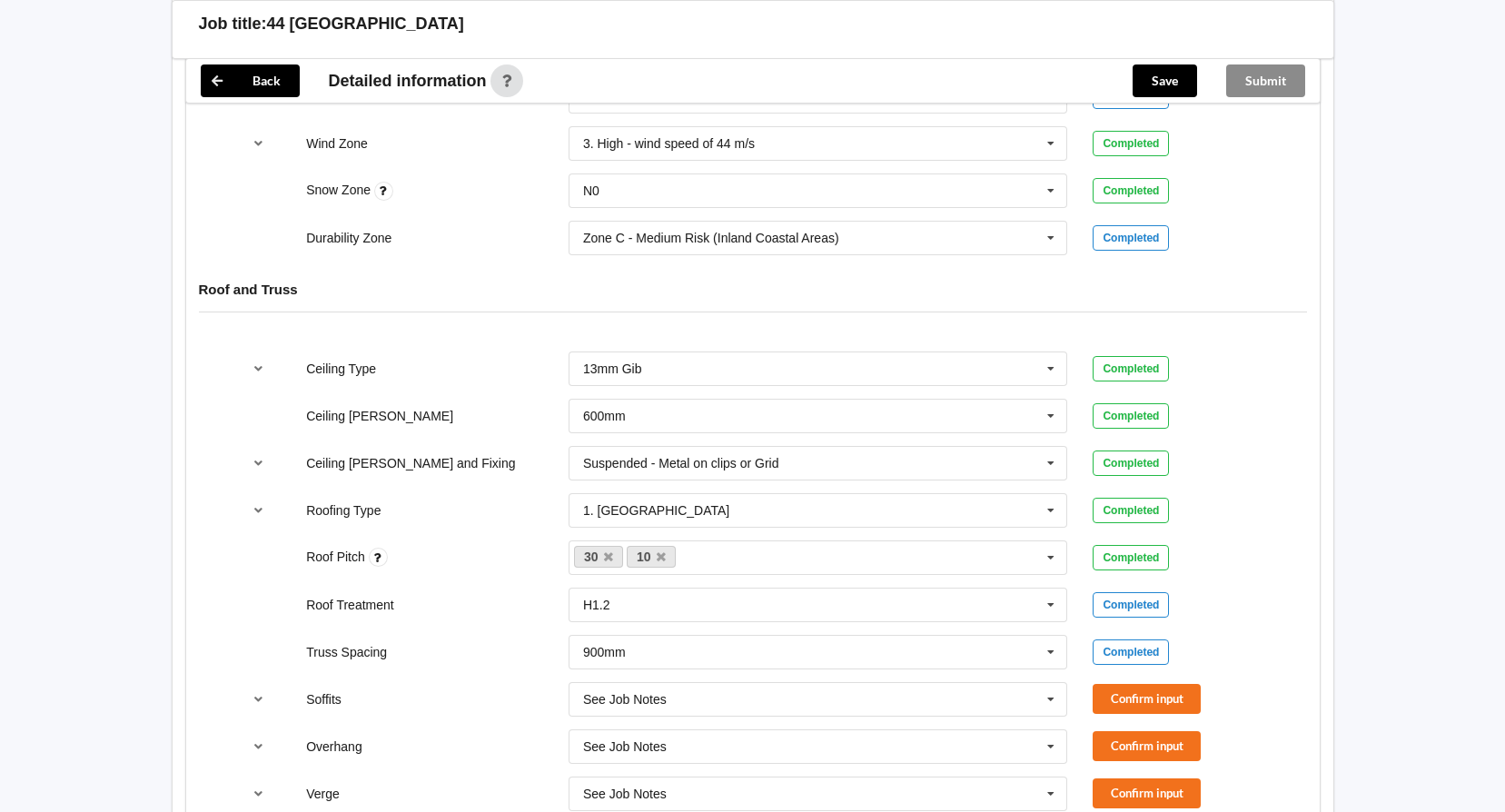
scroll to position [1135, 0]
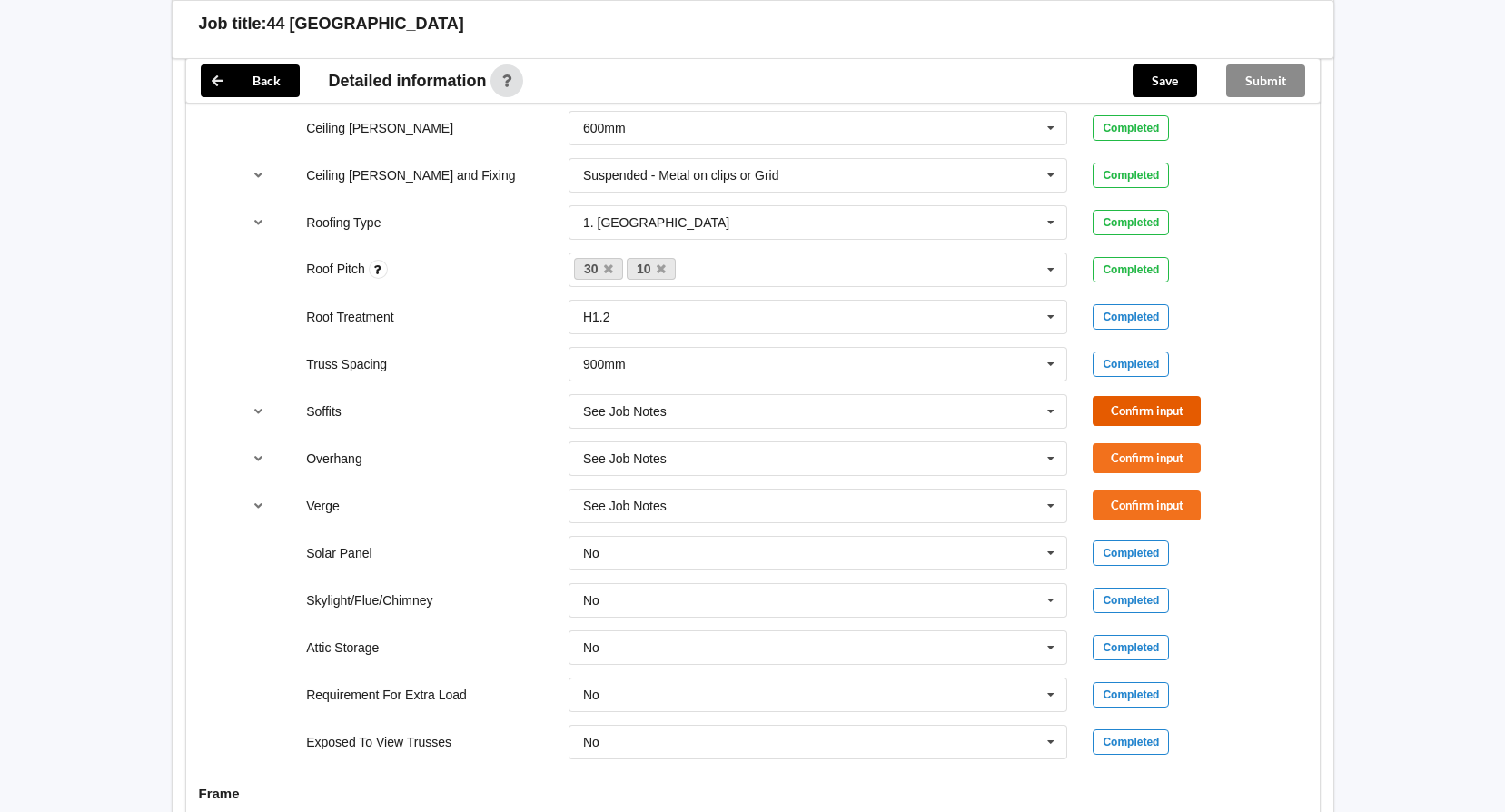
click at [1178, 410] on button "Confirm input" at bounding box center [1147, 411] width 108 height 30
drag, startPoint x: 1179, startPoint y: 439, endPoint x: 1181, endPoint y: 455, distance: 16.1
click at [1178, 446] on div "Overhang See Job Notes See Job Notes 300mm 450mm 600mm 750mm Multiple Values – …" at bounding box center [752, 458] width 1049 height 60
click at [1182, 460] on button "Confirm input" at bounding box center [1147, 458] width 108 height 30
click at [1181, 505] on button "Confirm input" at bounding box center [1147, 505] width 108 height 30
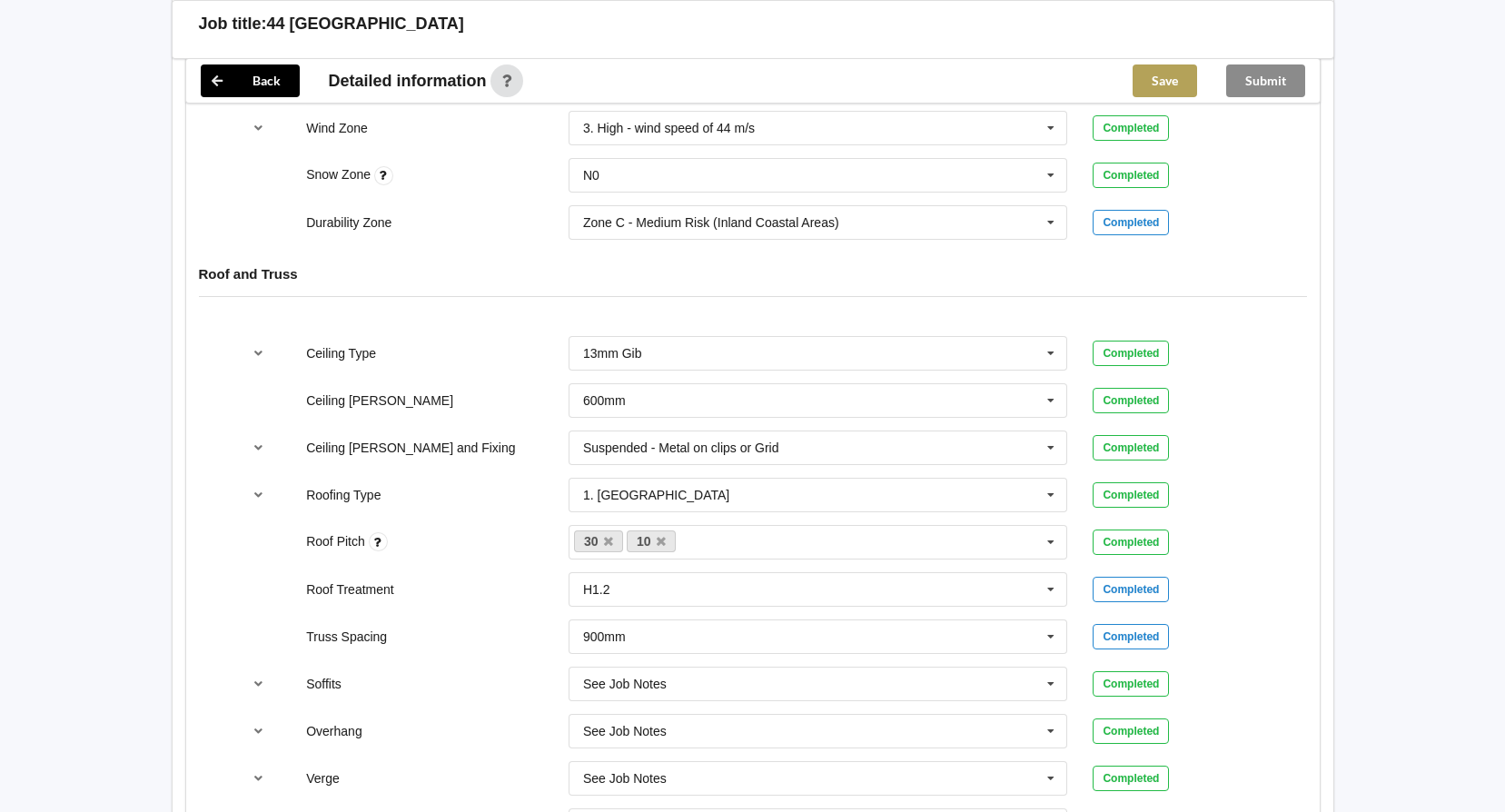
click at [1138, 73] on button "Save" at bounding box center [1165, 80] width 65 height 32
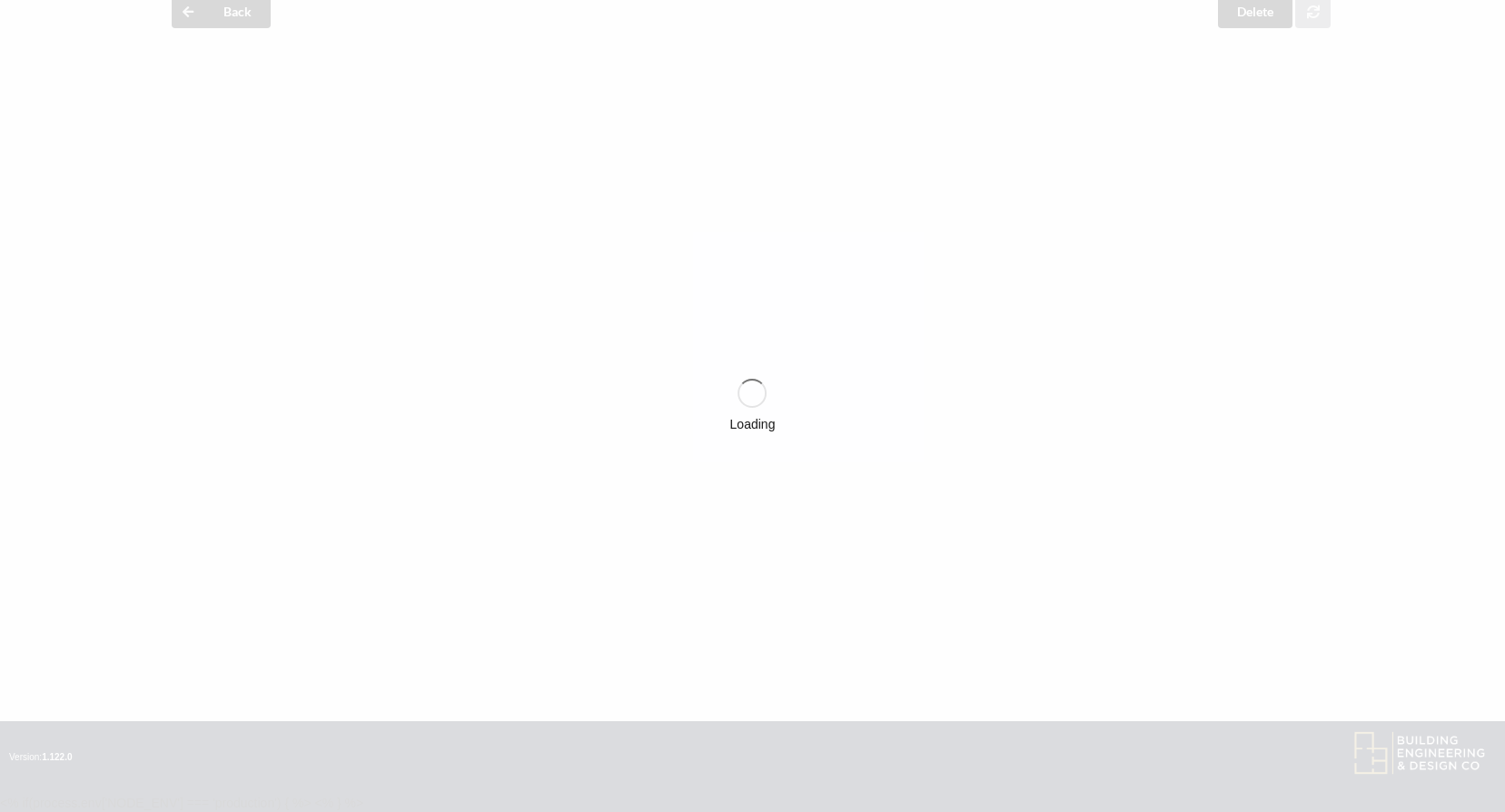
scroll to position [863, 0]
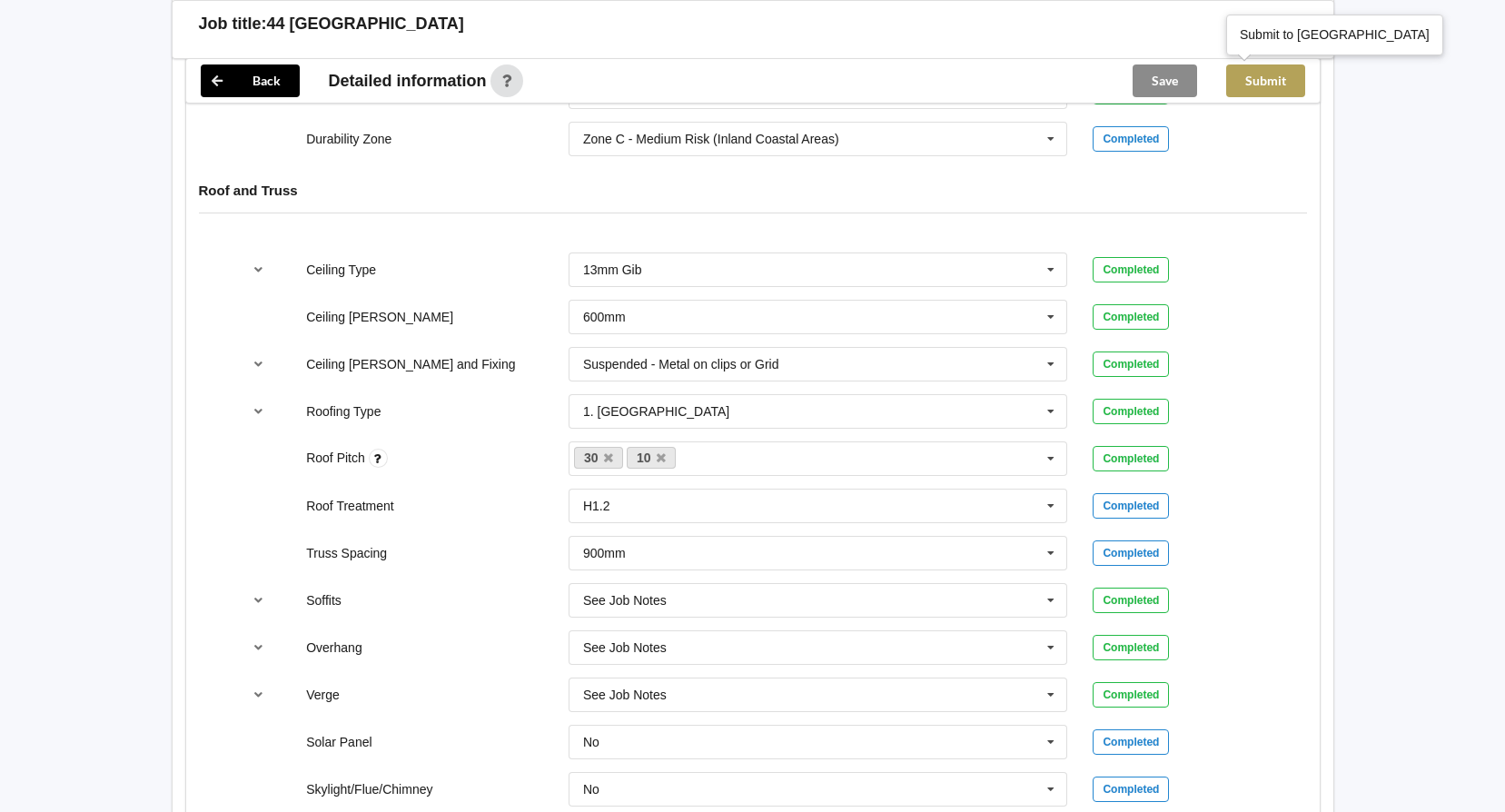
click at [1261, 85] on button "Submit" at bounding box center [1266, 80] width 79 height 32
